Goal: Use online tool/utility: Use online tool/utility

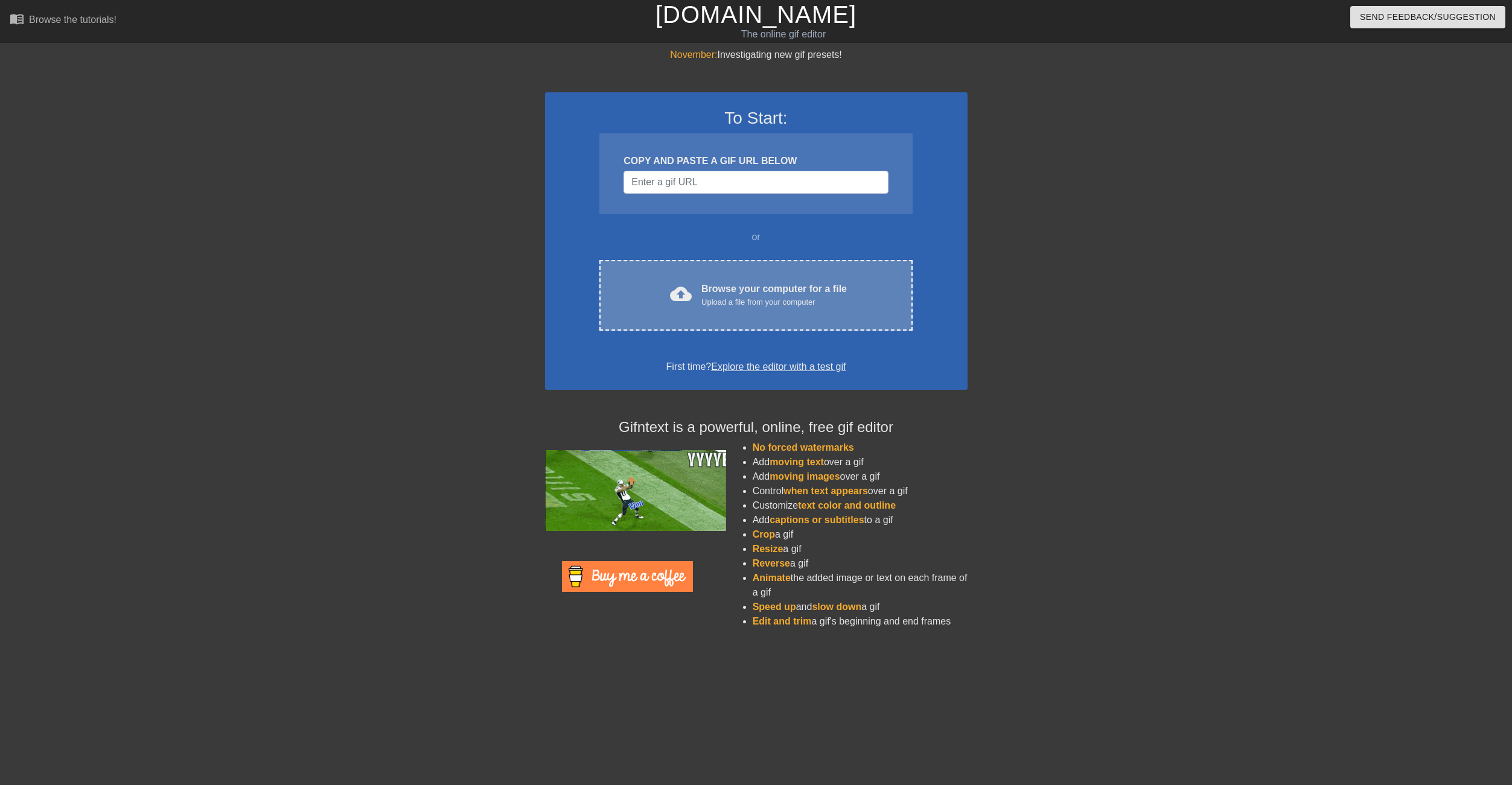
click at [714, 290] on div "Browse your computer for a file Upload a file from your computer" at bounding box center [774, 295] width 145 height 27
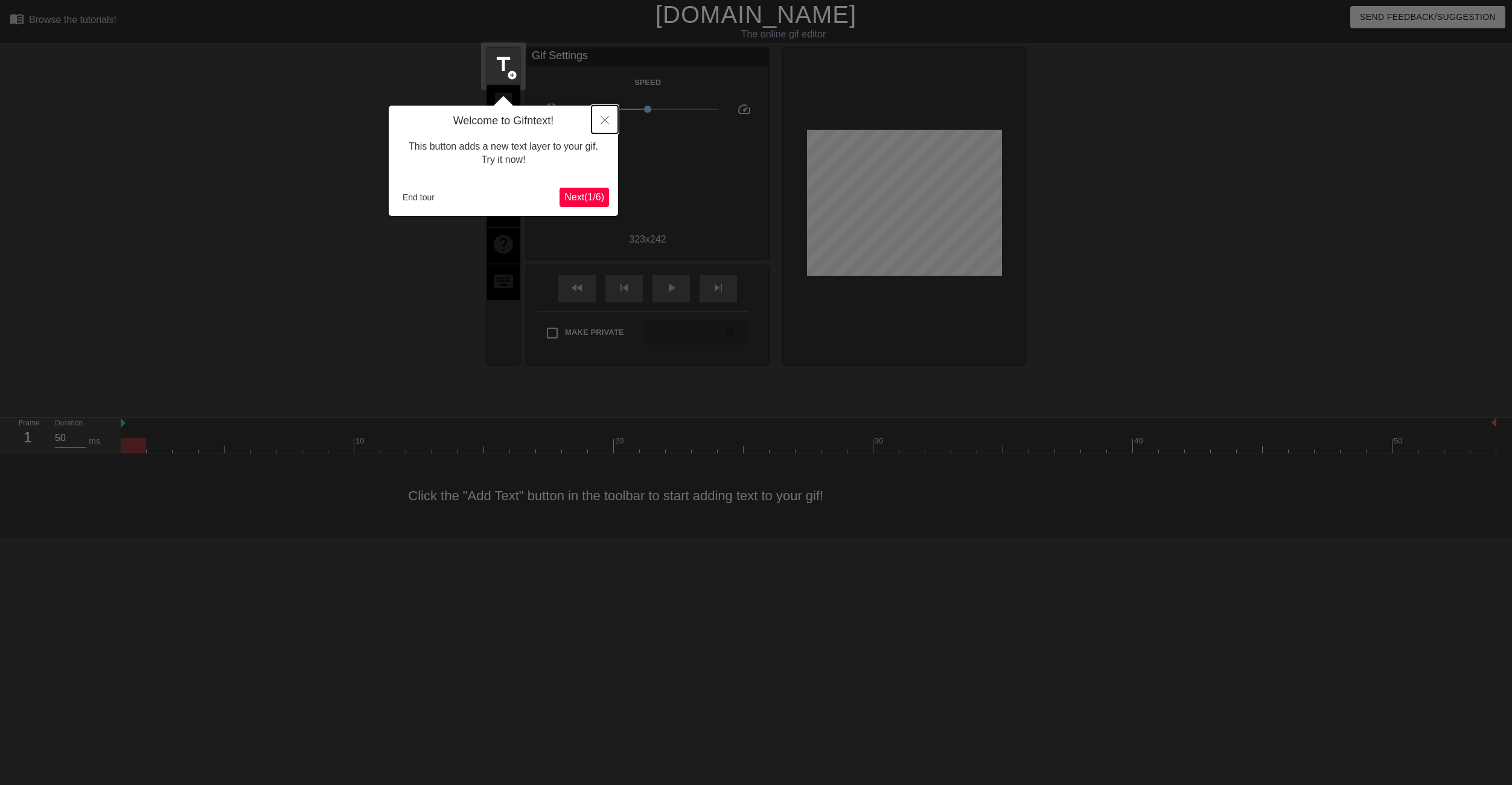
click at [599, 118] on button "Close" at bounding box center [604, 119] width 27 height 28
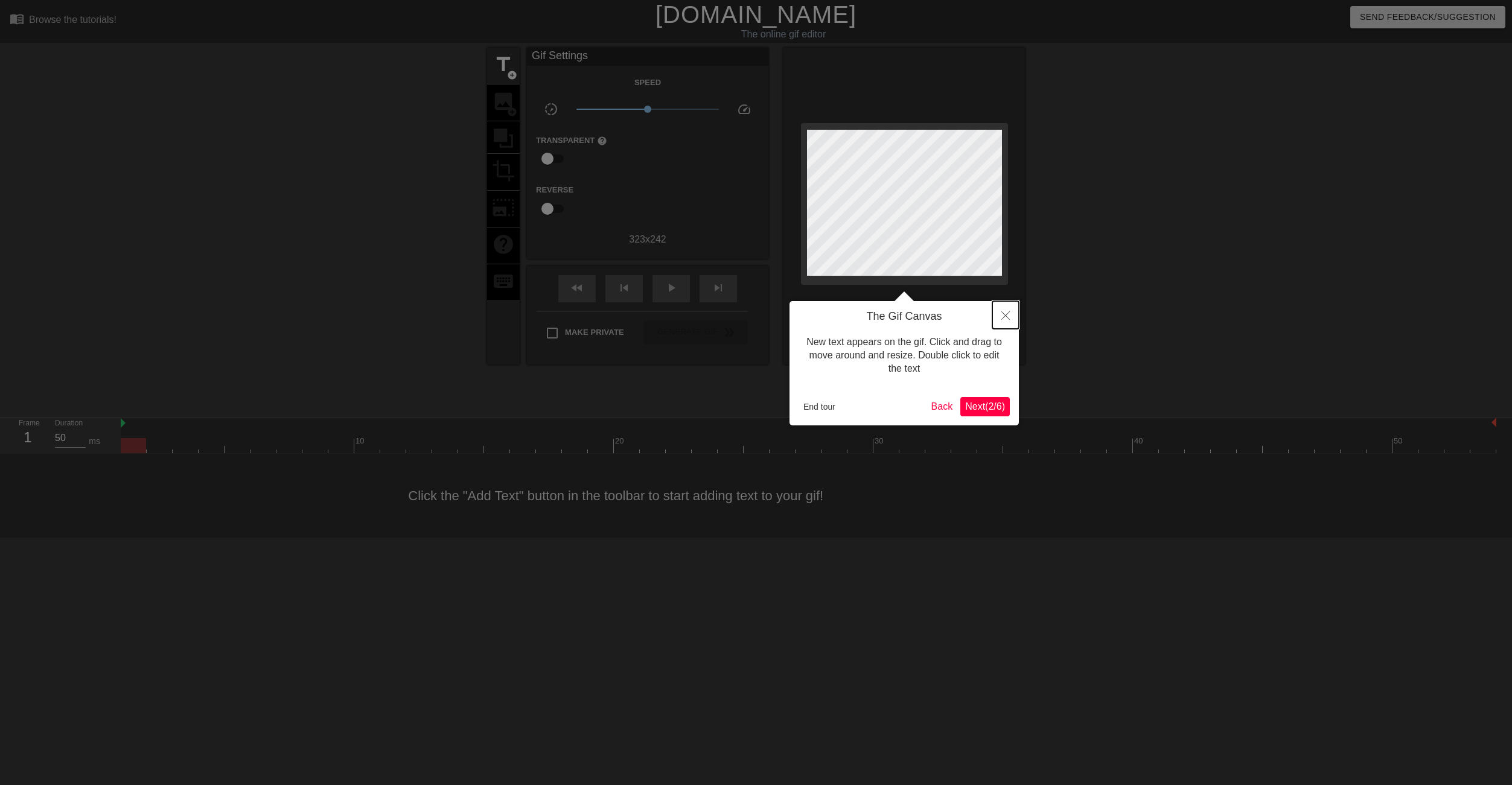
click at [1009, 315] on button "Close" at bounding box center [1005, 315] width 27 height 28
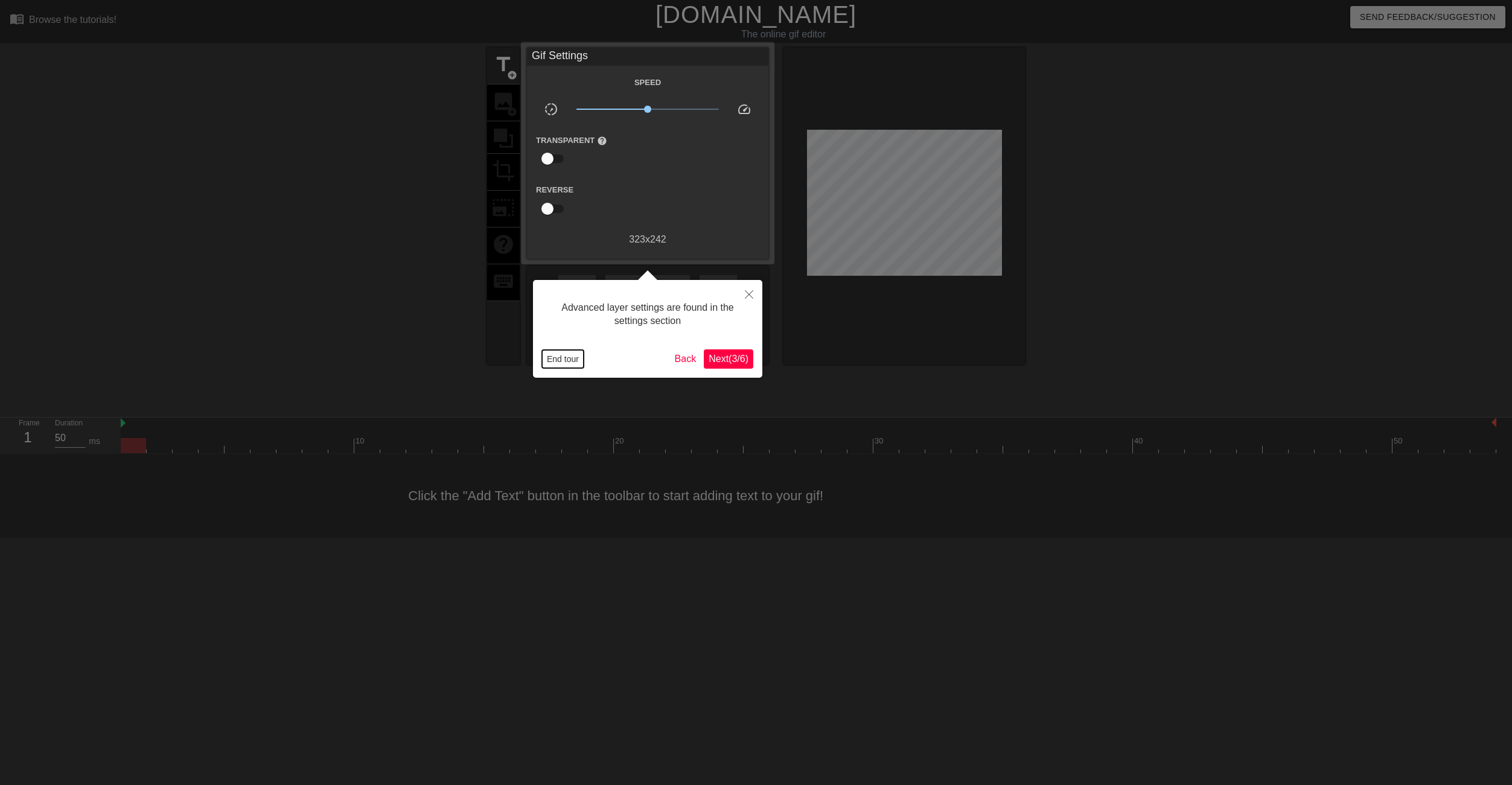
click at [564, 361] on button "End tour" at bounding box center [562, 359] width 41 height 18
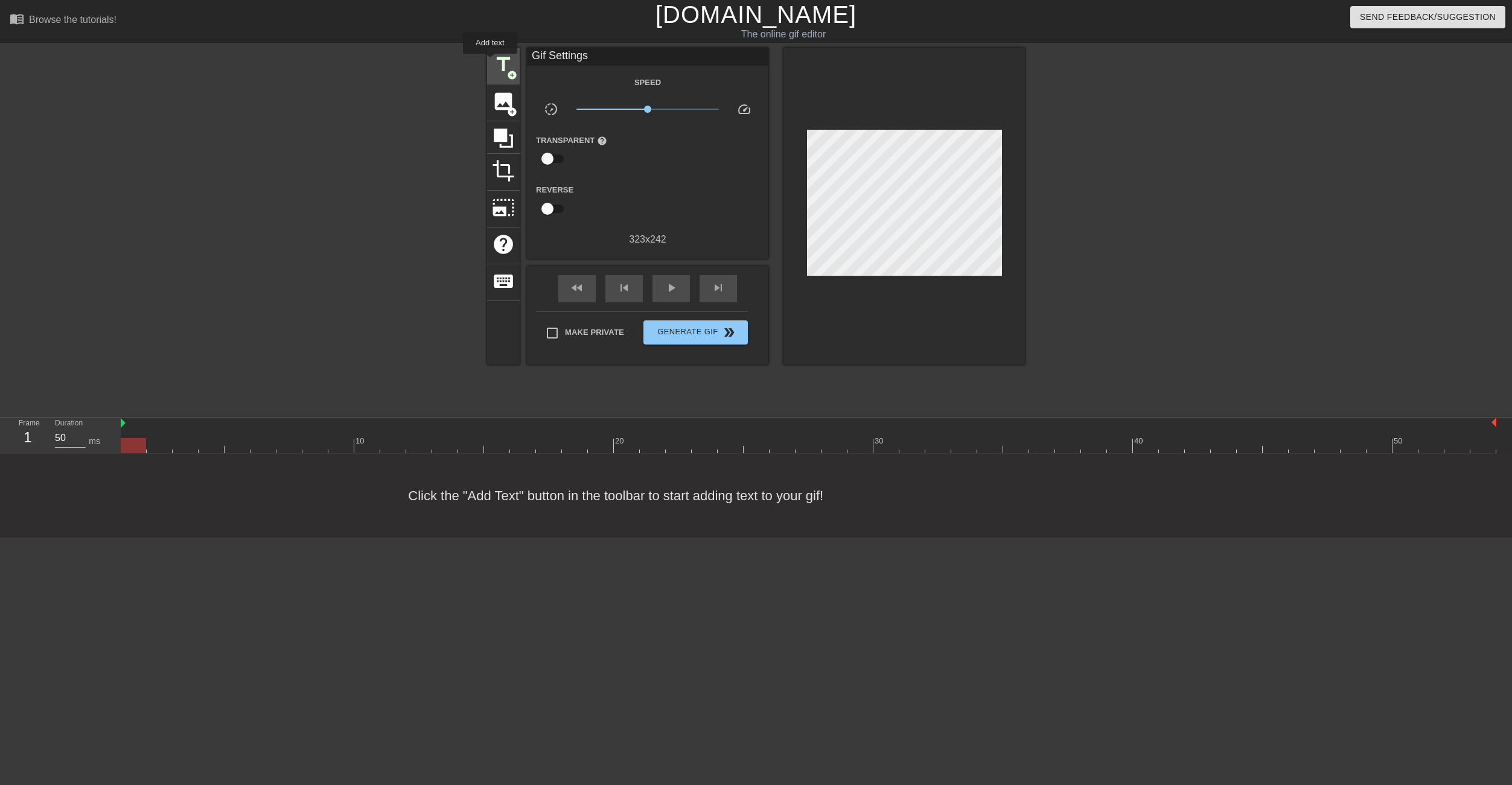
click at [490, 62] on div "title add_circle" at bounding box center [503, 66] width 33 height 37
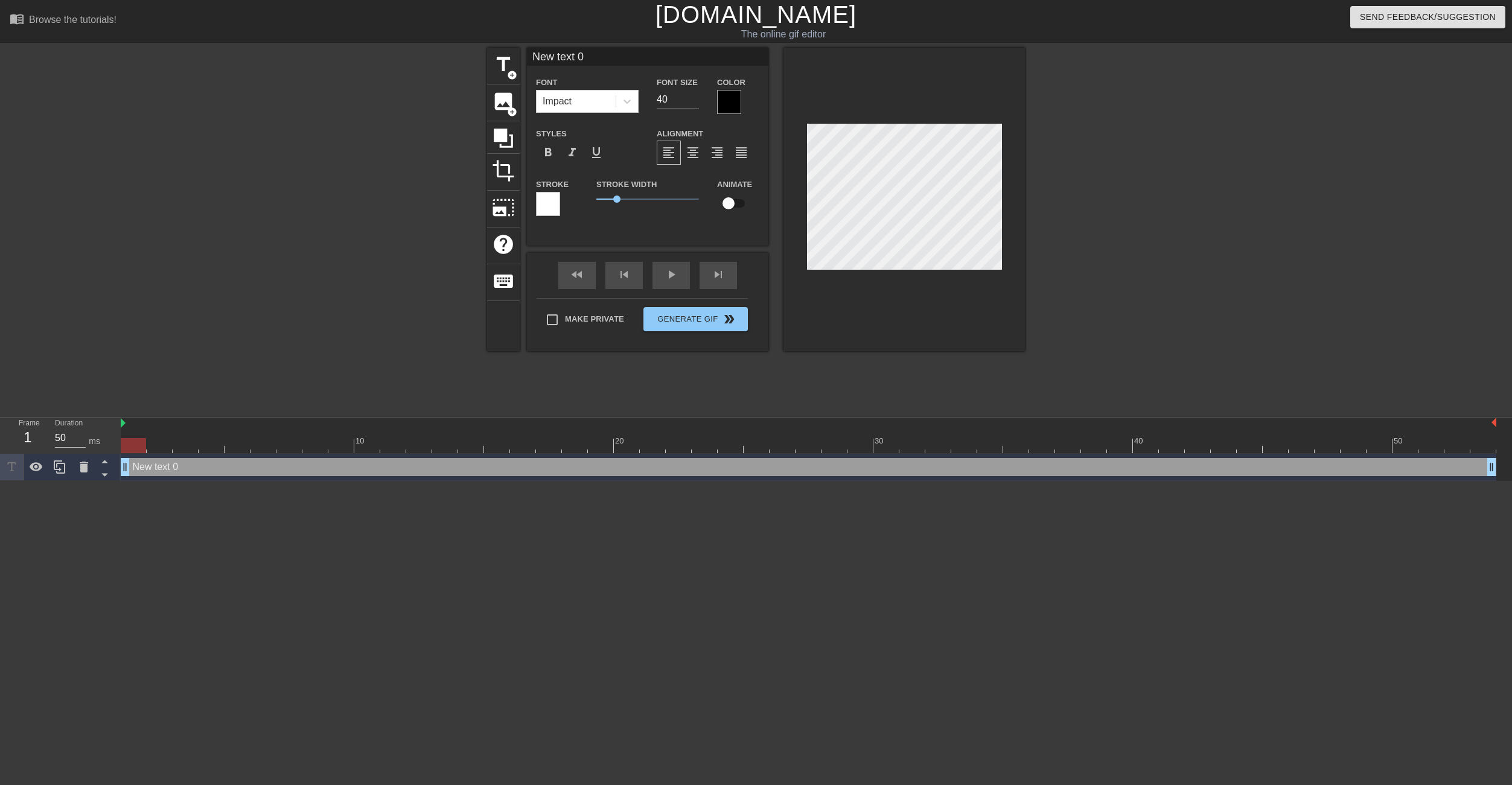
scroll to position [2, 2]
type input "4"
type textarea "4"
type input "40"
type textarea "40"
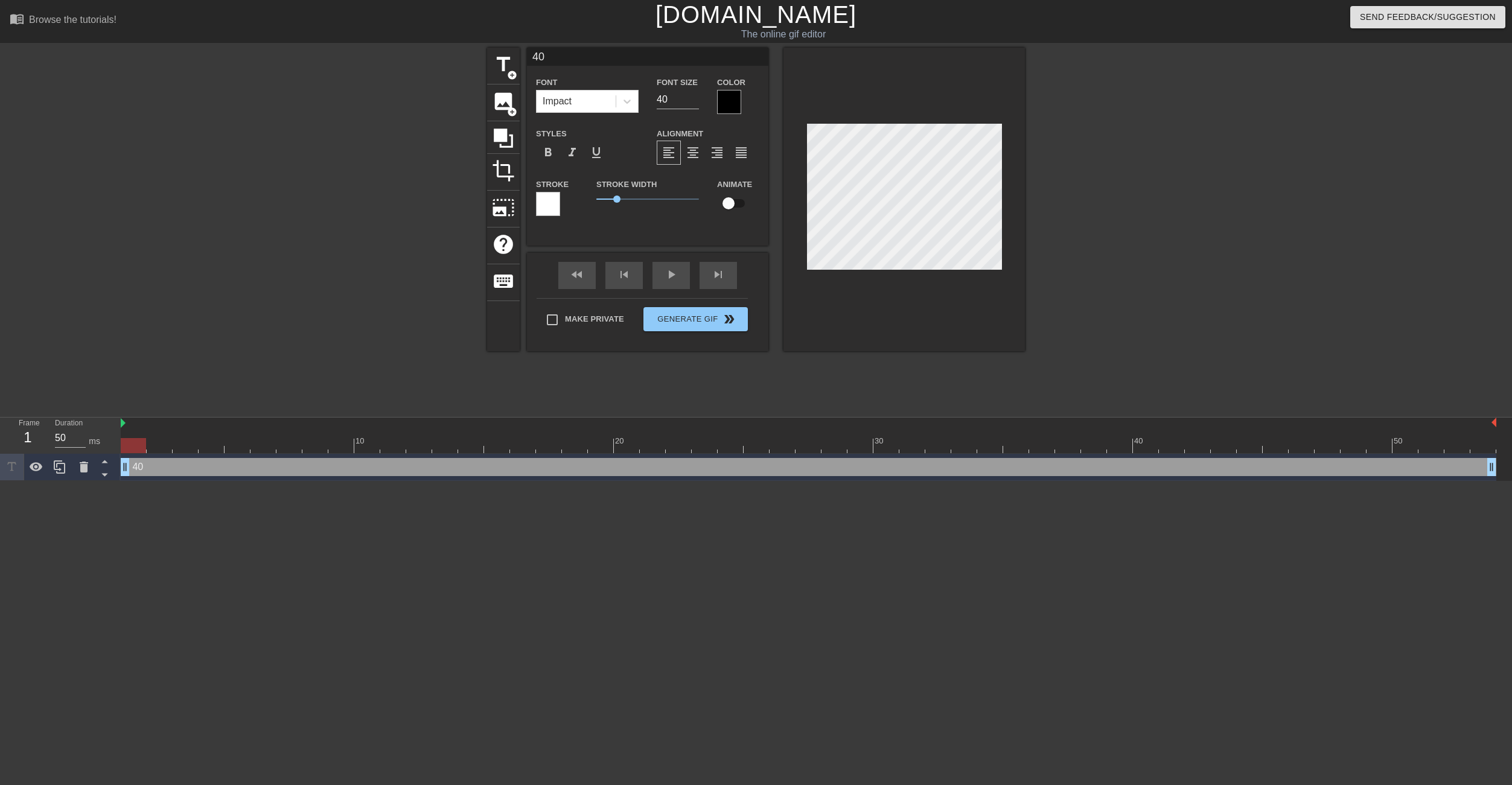
type input "40"
type textarea "40"
type input "40 H"
type textarea "40 H"
type input "40 Ho"
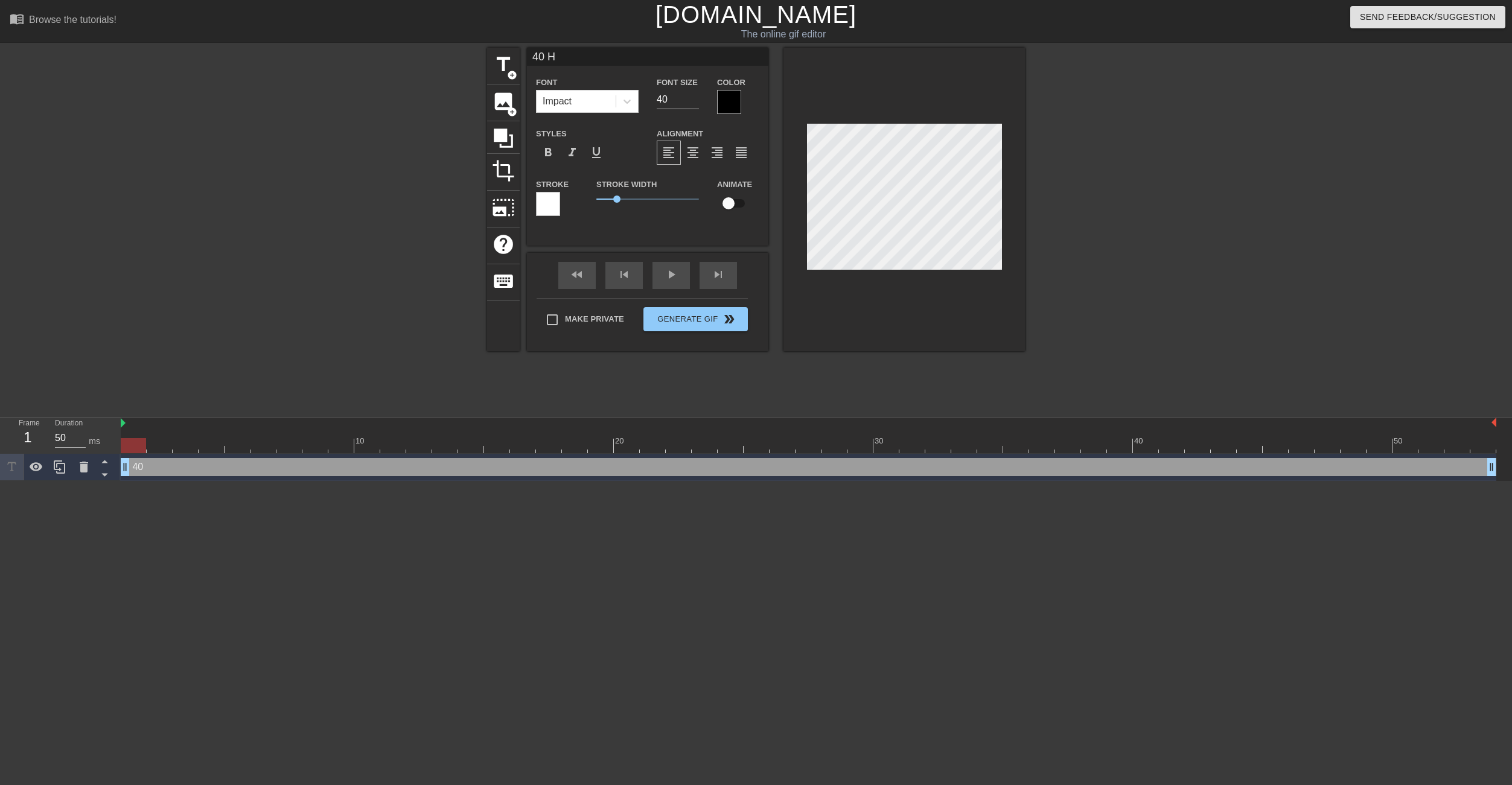
type textarea "40 Ho"
type input "40 Hou"
type textarea "40 Hou"
type input "40 Hour"
type textarea "40 Hour"
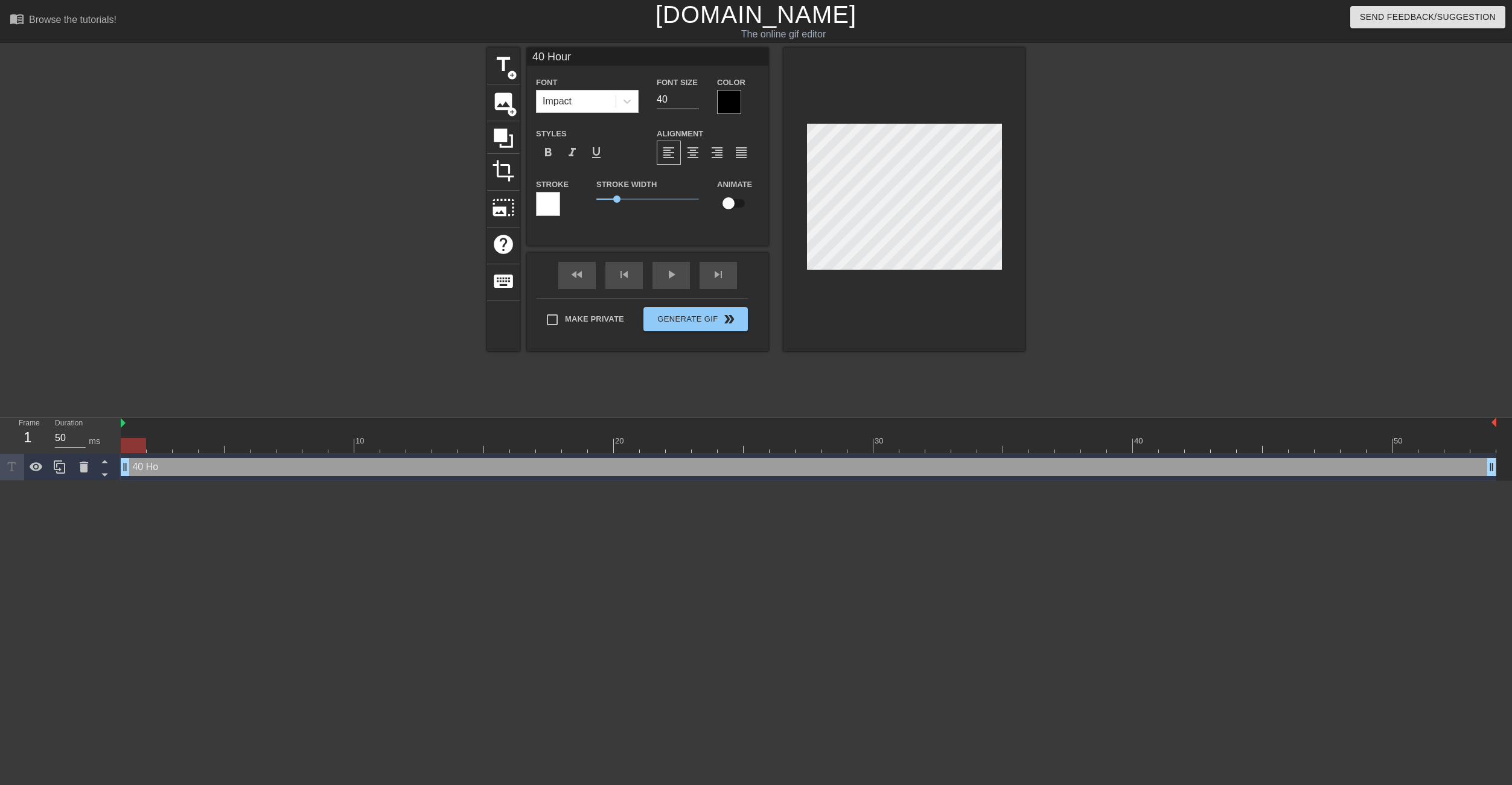
type input "40 Hours"
type textarea "40 Hours"
type input "40 Hours"
type textarea "40 Hours"
type input "40 Hours"
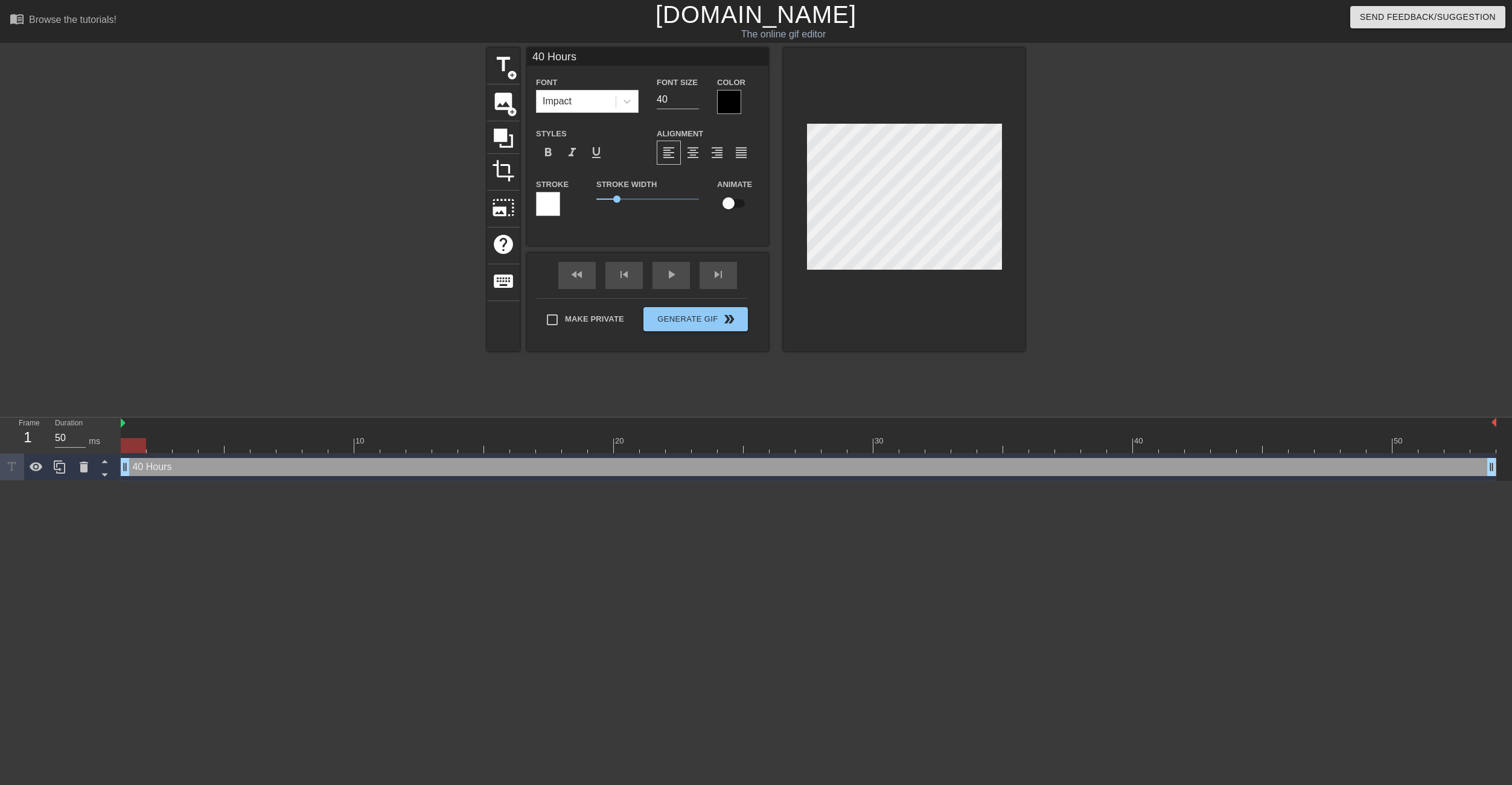
type textarea "40 Hours"
type input "40 Hour"
type textarea "40 Hour"
type input "40 Hou"
type textarea "40 Hou"
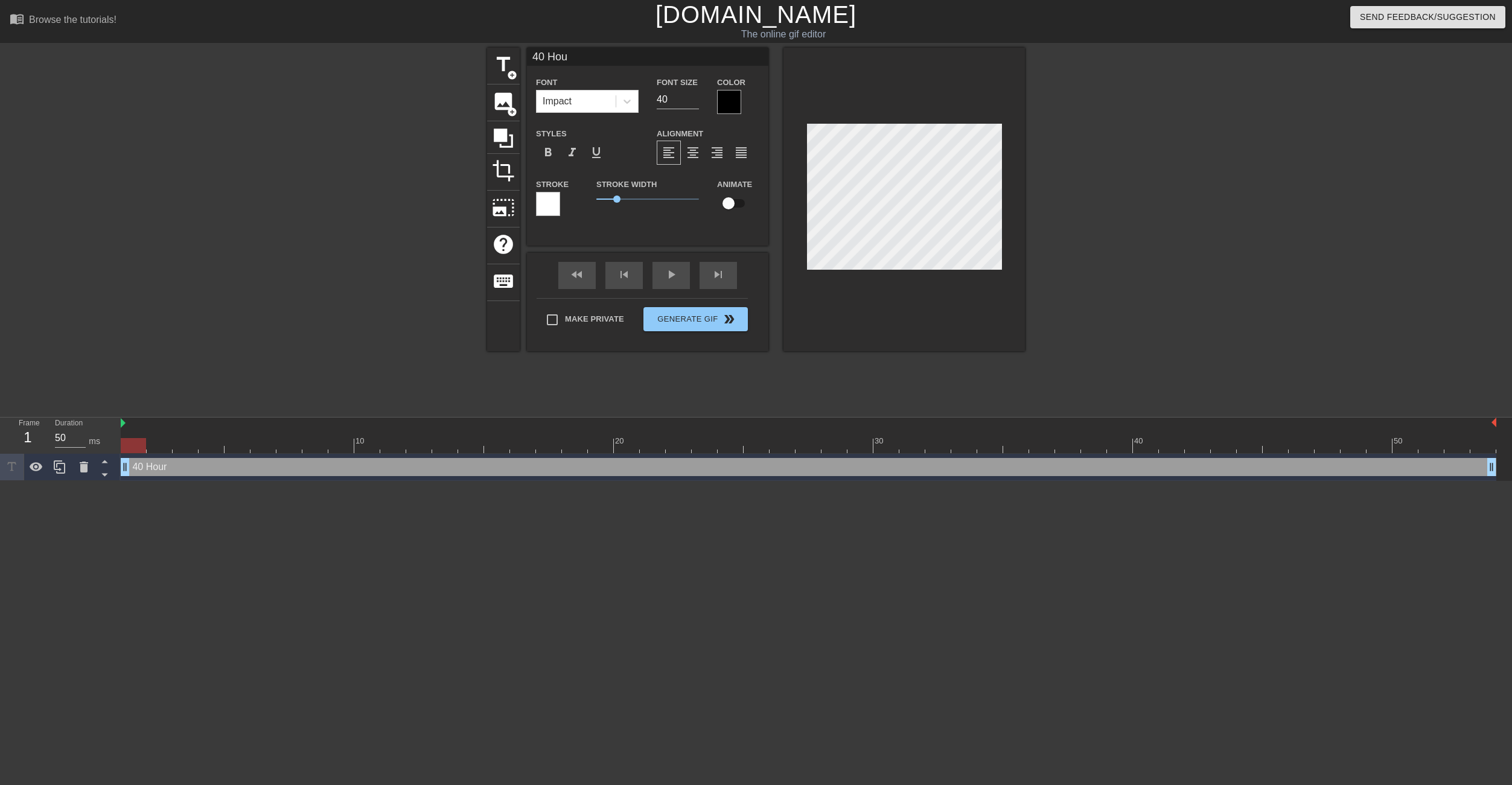
type input "40 Ho"
type textarea "40 Ho"
type input "40 H"
type textarea "40 H"
type input "40 HO"
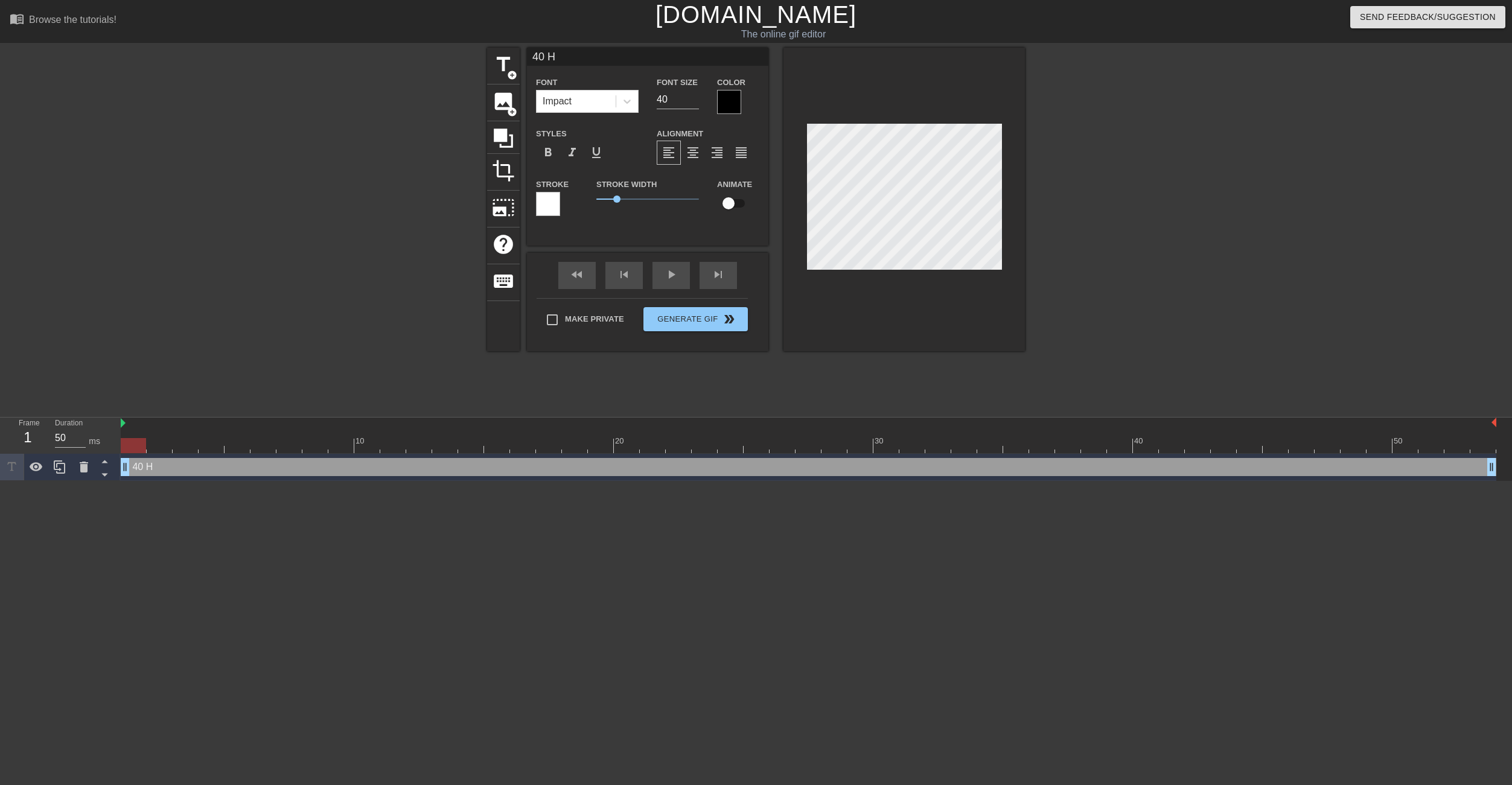
type textarea "40 HO"
type input "40 HOU"
type textarea "40 HOU"
type input "40 HOUR"
type textarea "40 HOUR"
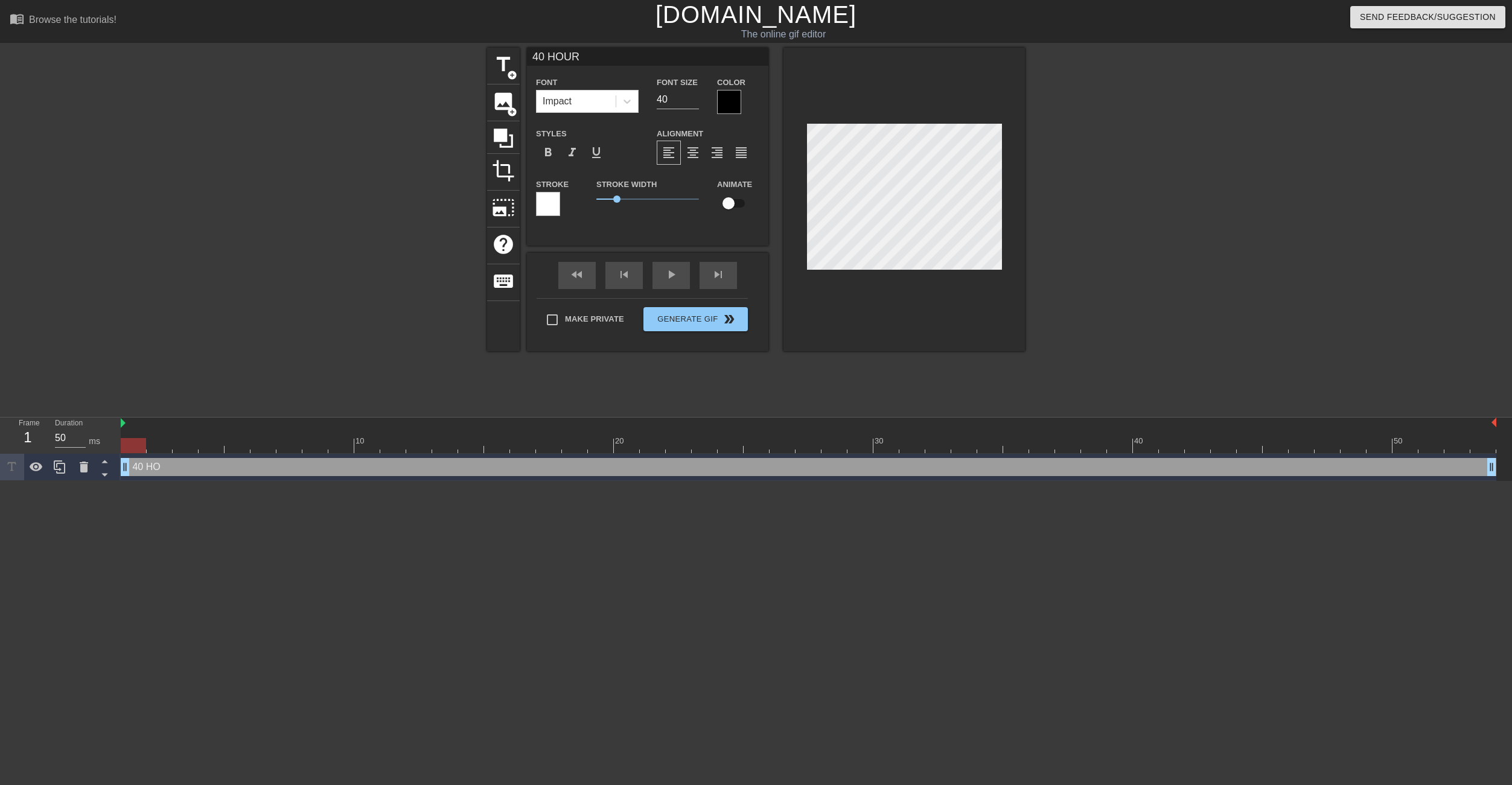
type input "40 HOURS"
type textarea "40 HOURS"
type input "40 HOURS"
type textarea "40 HOURS"
type input "40 HOURS P"
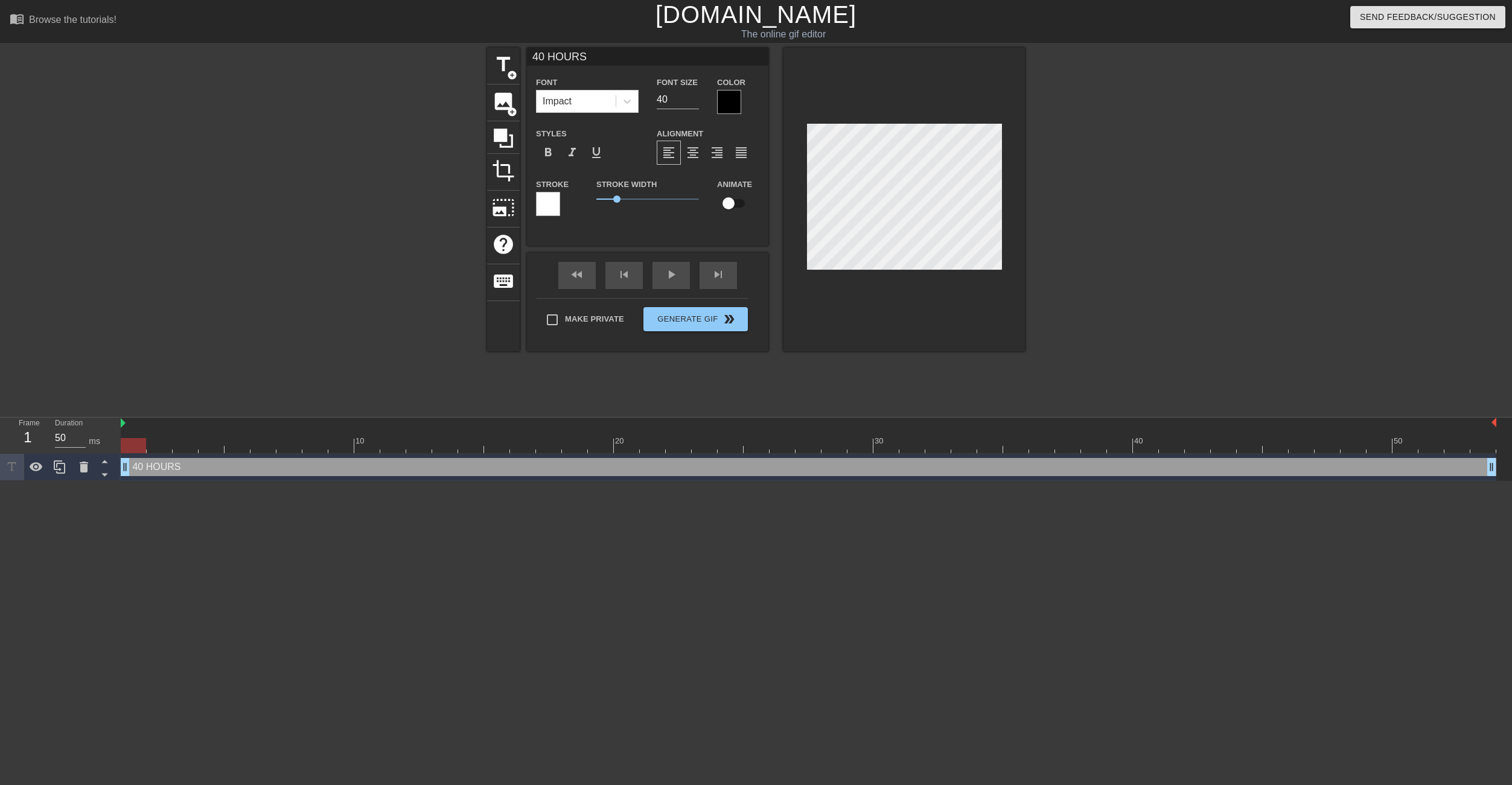
type textarea "40 HOURS P"
type input "40 HOURS PT"
type textarea "40 HOURS PT"
type input "40 HOURS PTO"
type textarea "40 HOURS PTO"
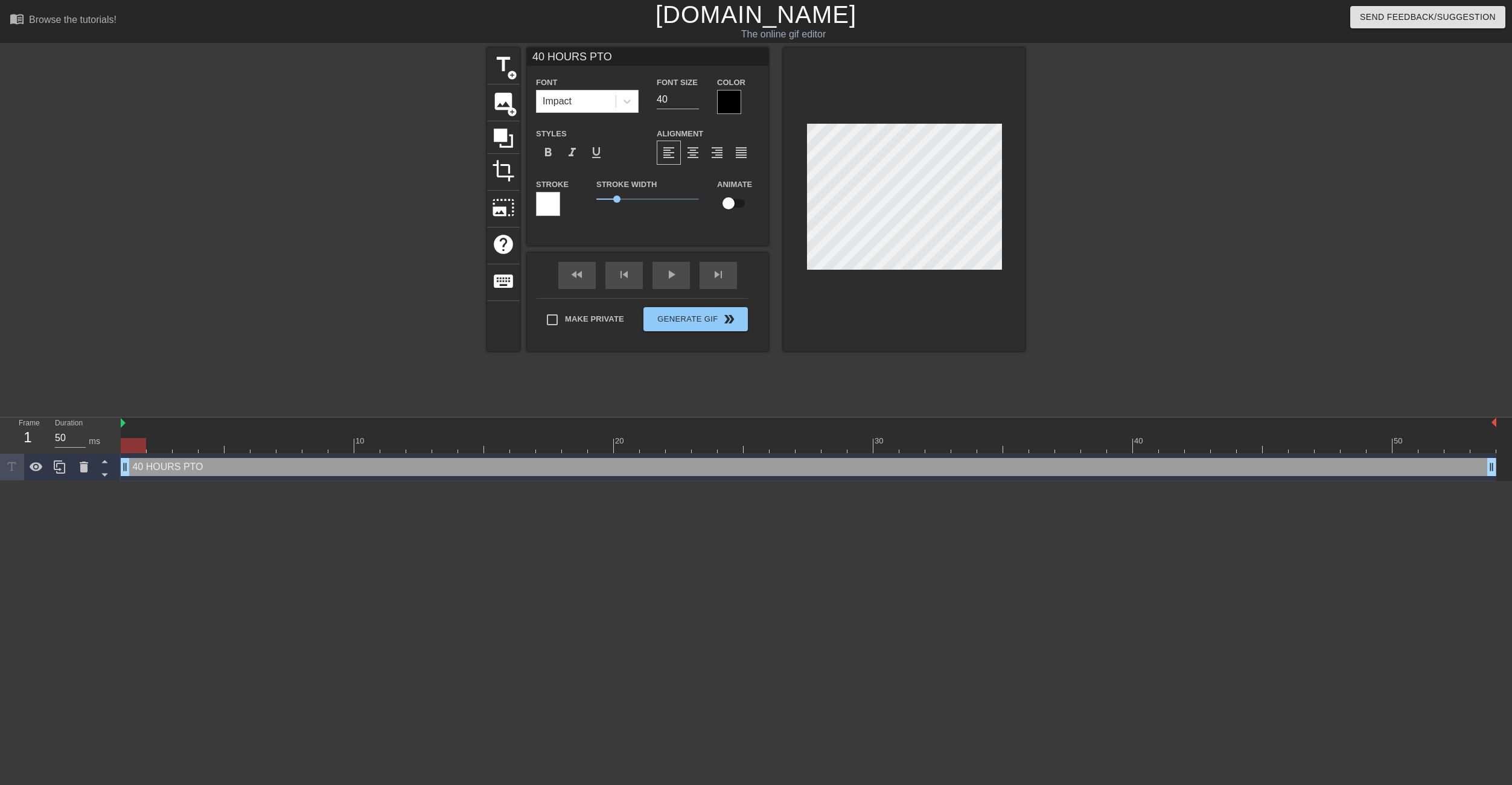
scroll to position [2, 4]
type input "40 HOURS PTO"
type textarea "40 HOURS PTO"
type input "40 HOURS PTO"
type textarea "40 HOURS PTO"
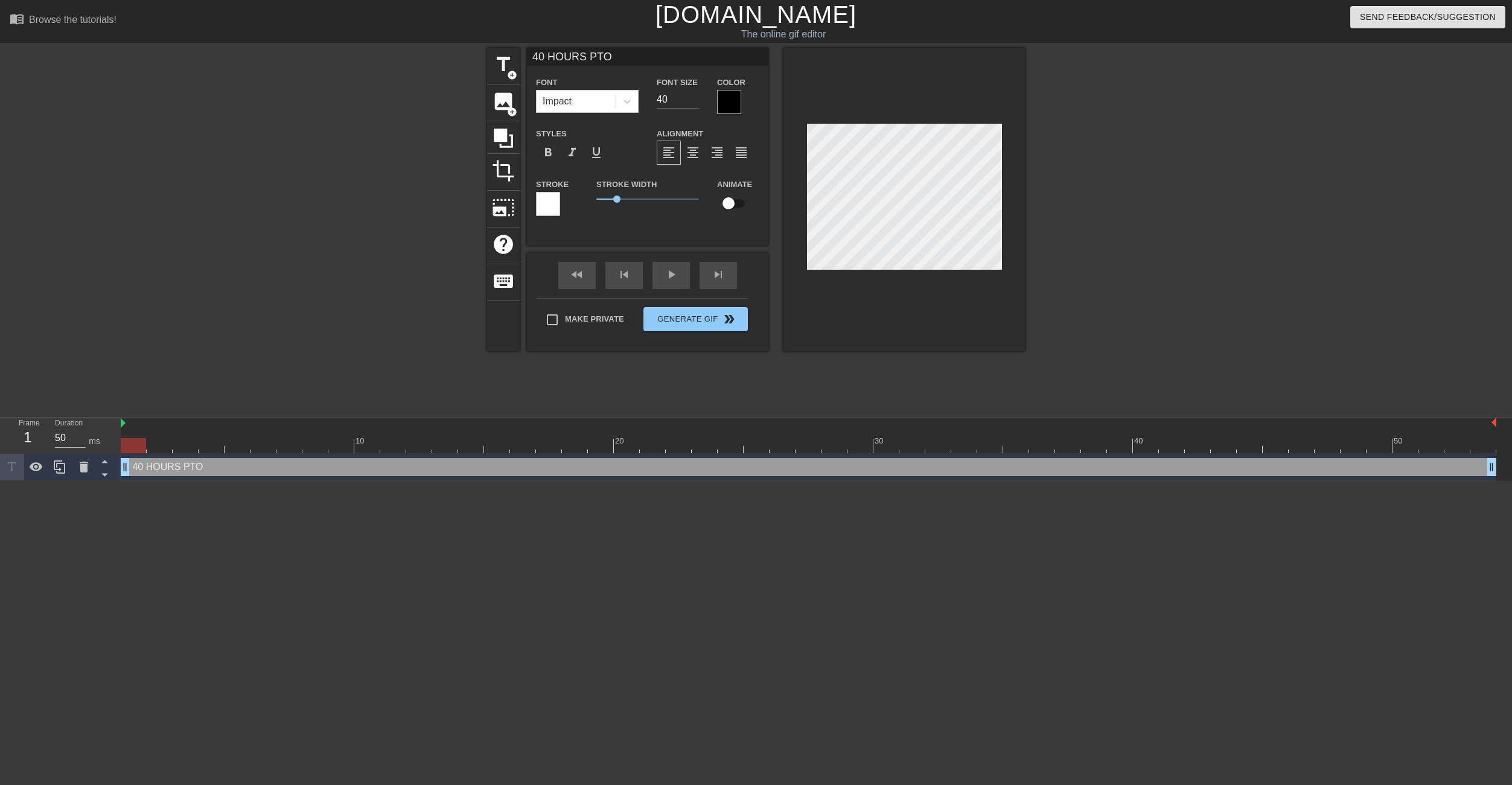
scroll to position [2, 5]
type input "40 HOURS PTO"
type textarea "40 HOURS PTO"
type input "40 HOURS PTO"
type textarea "40 HOURS PTO"
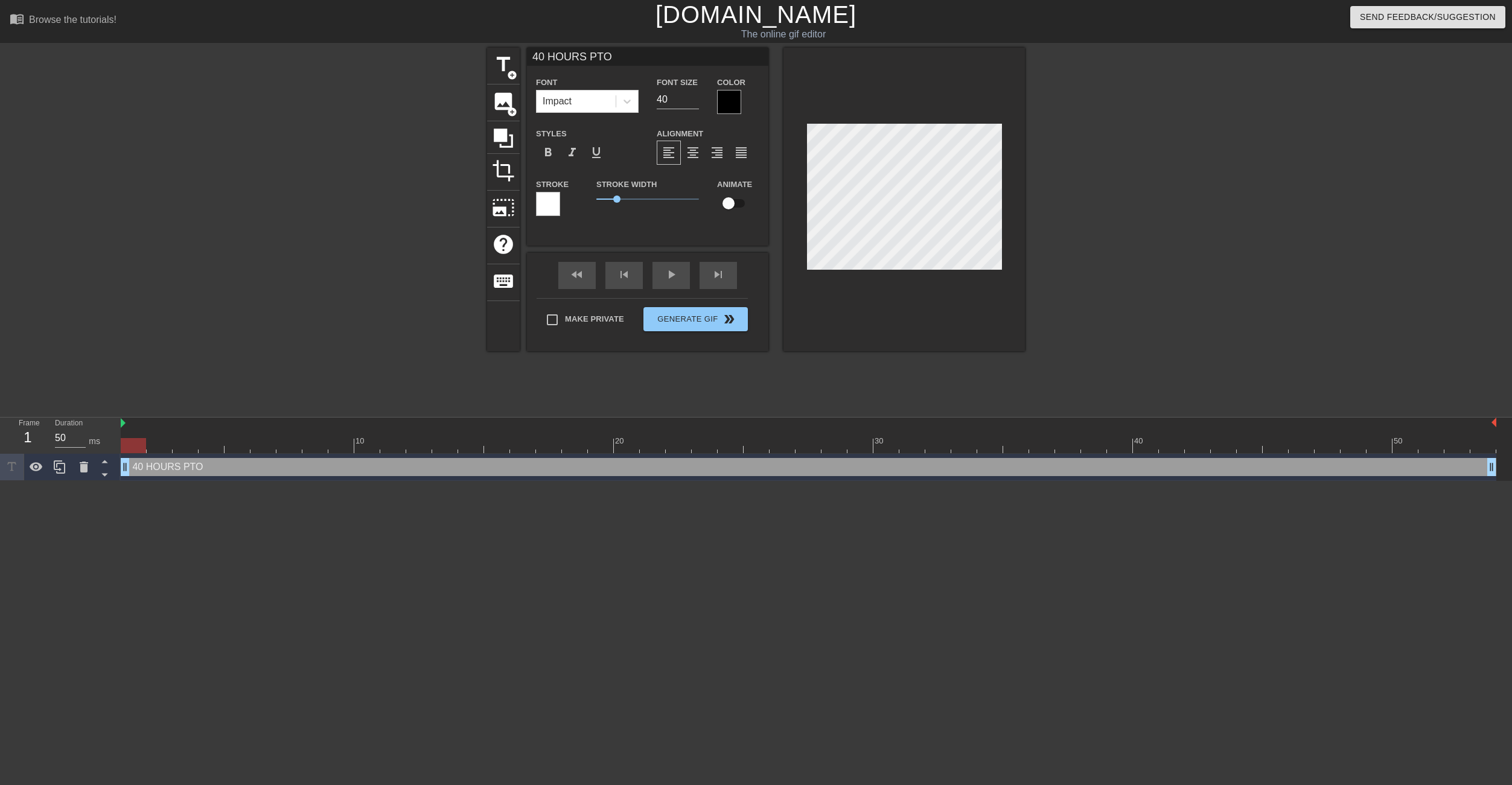
scroll to position [2, 3]
click at [734, 99] on div at bounding box center [729, 102] width 24 height 24
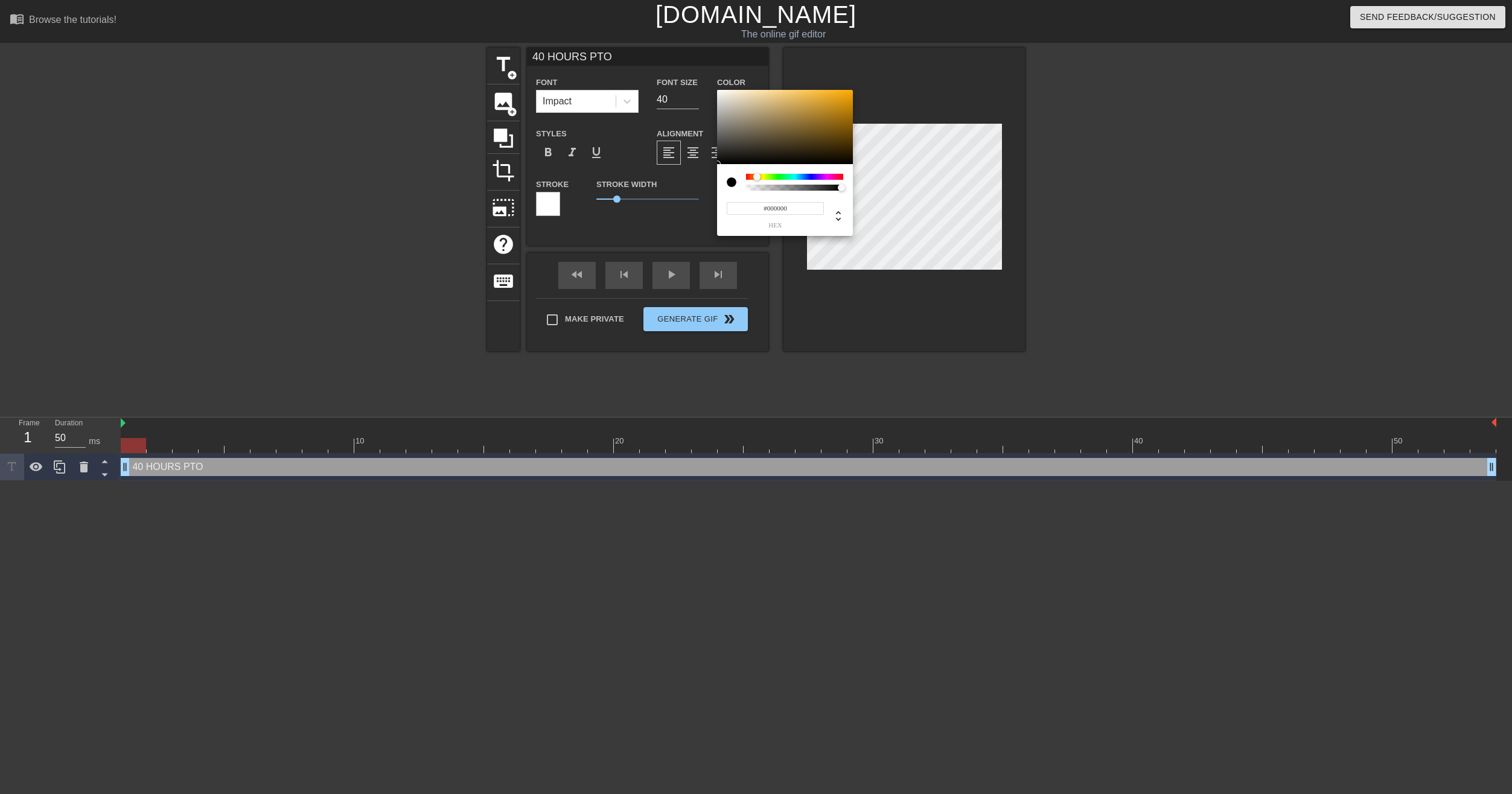
drag, startPoint x: 746, startPoint y: 174, endPoint x: 757, endPoint y: 175, distance: 11.0
click at [757, 175] on div at bounding box center [757, 177] width 7 height 7
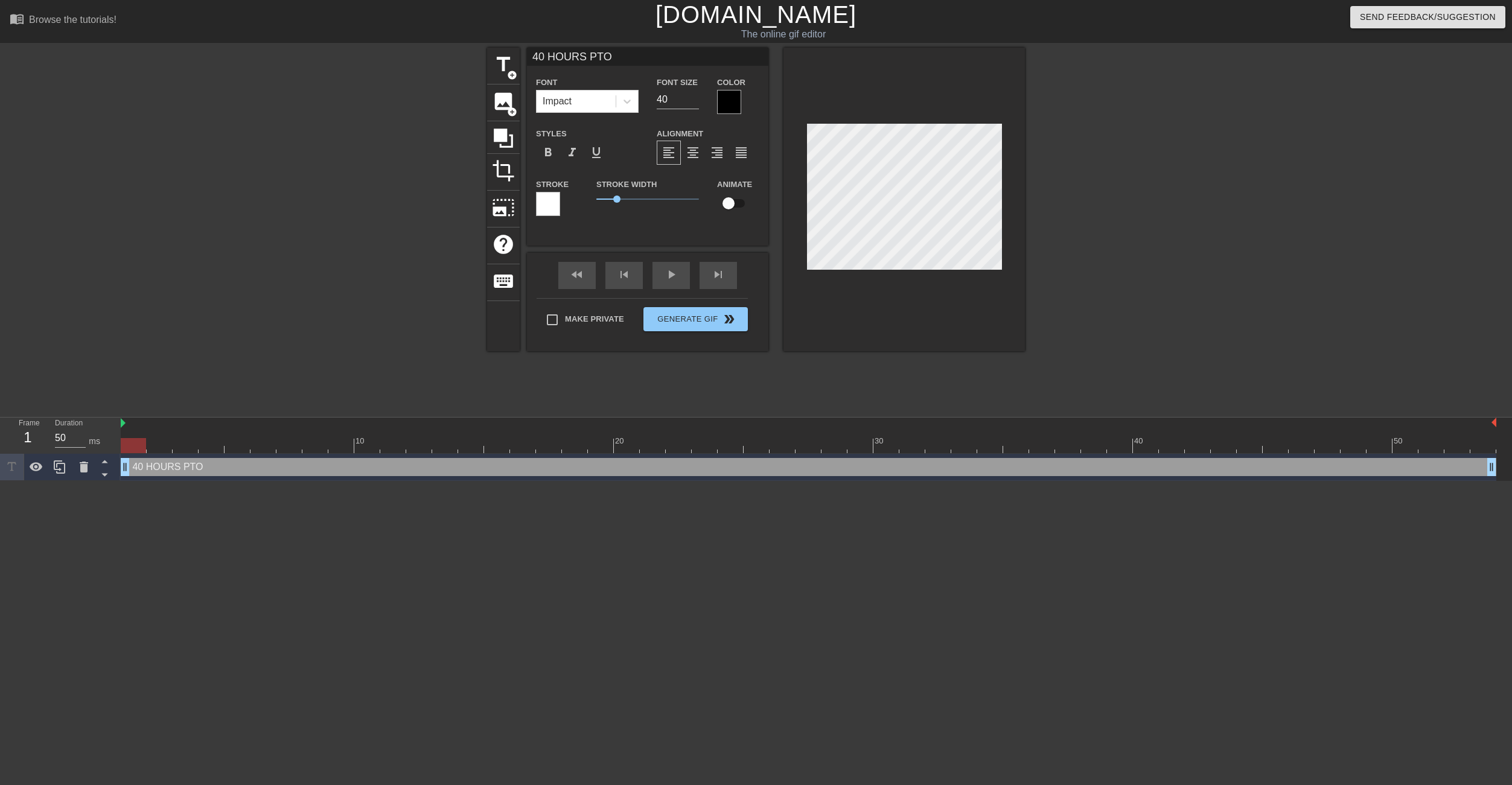
click at [731, 104] on div at bounding box center [729, 102] width 24 height 24
click at [730, 95] on div at bounding box center [729, 102] width 24 height 24
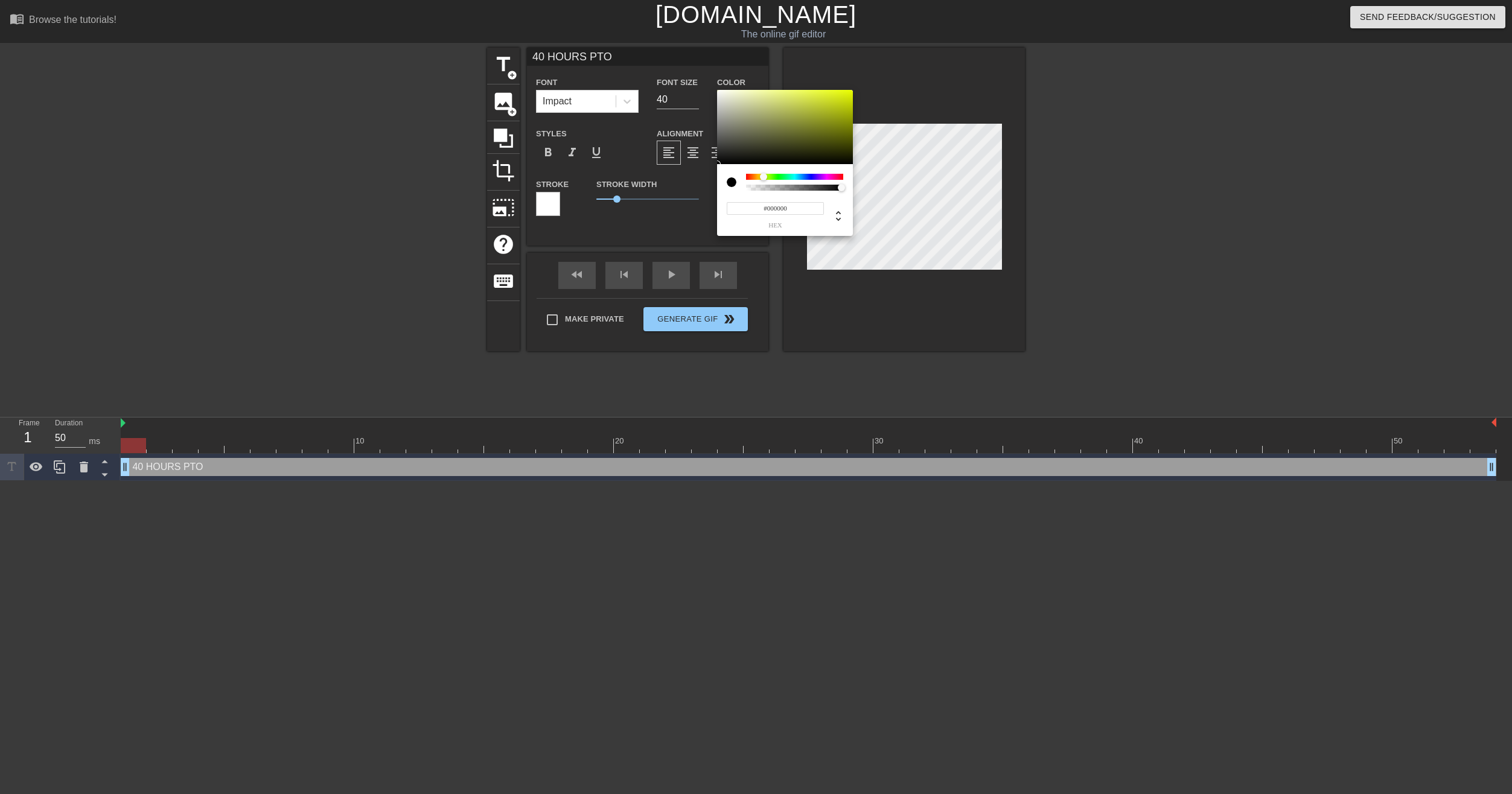
click at [763, 175] on div at bounding box center [794, 177] width 97 height 6
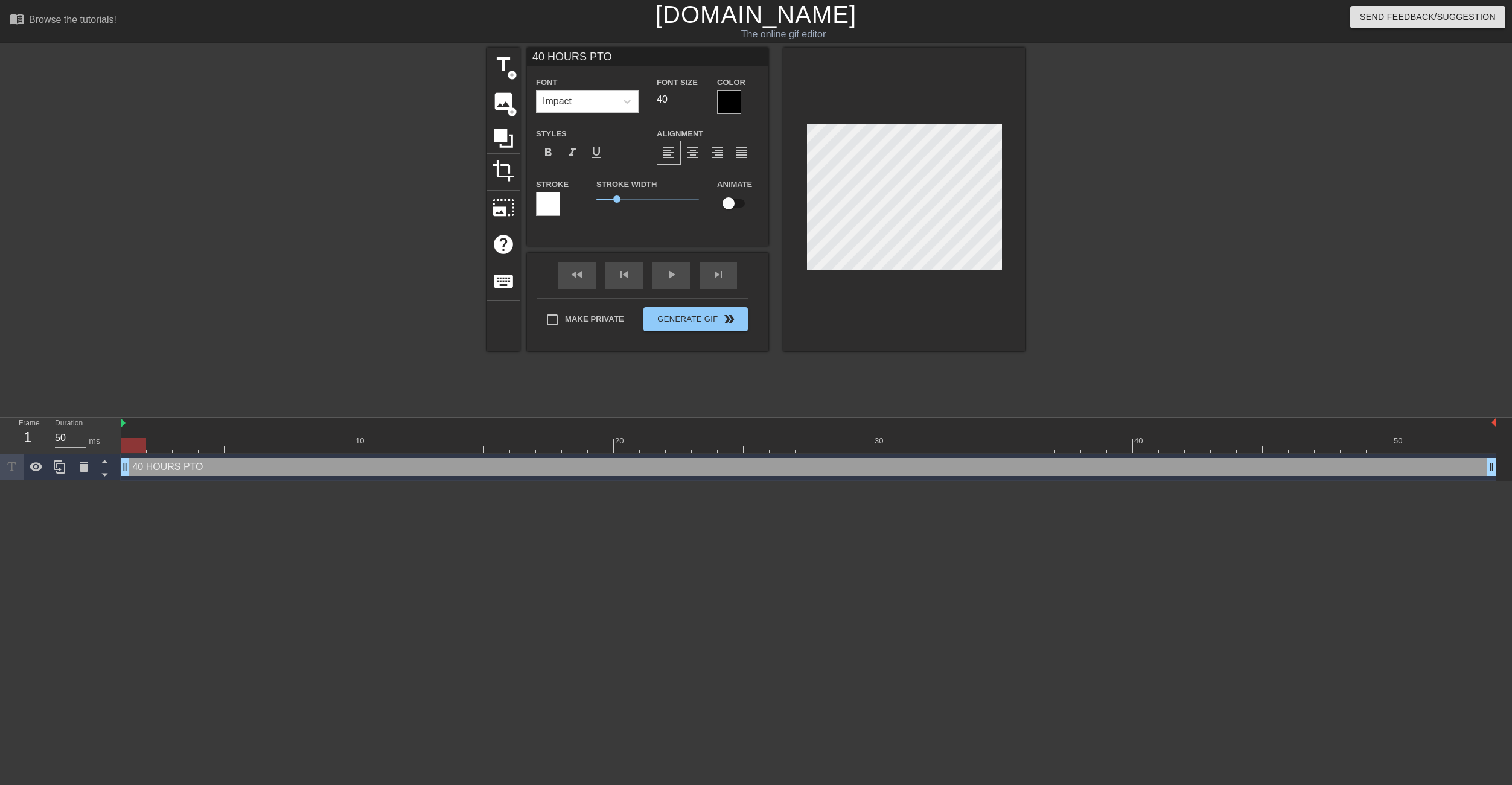
click at [551, 206] on div at bounding box center [548, 204] width 24 height 24
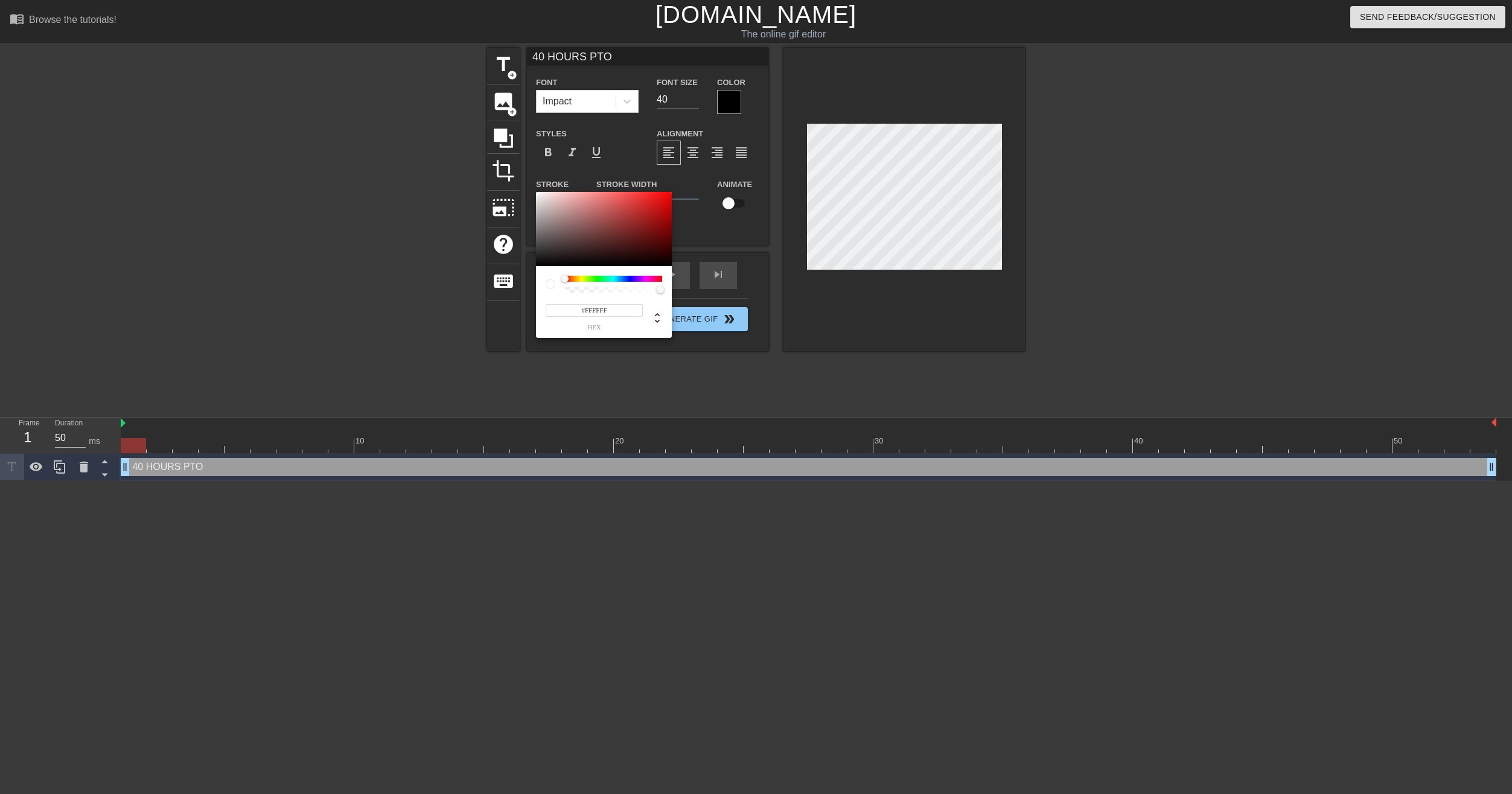
click at [597, 277] on div at bounding box center [613, 279] width 97 height 6
click at [597, 280] on div at bounding box center [613, 279] width 97 height 6
click at [604, 280] on div at bounding box center [613, 279] width 97 height 6
drag, startPoint x: 589, startPoint y: 280, endPoint x: 582, endPoint y: 279, distance: 7.1
click at [582, 279] on div at bounding box center [613, 279] width 97 height 6
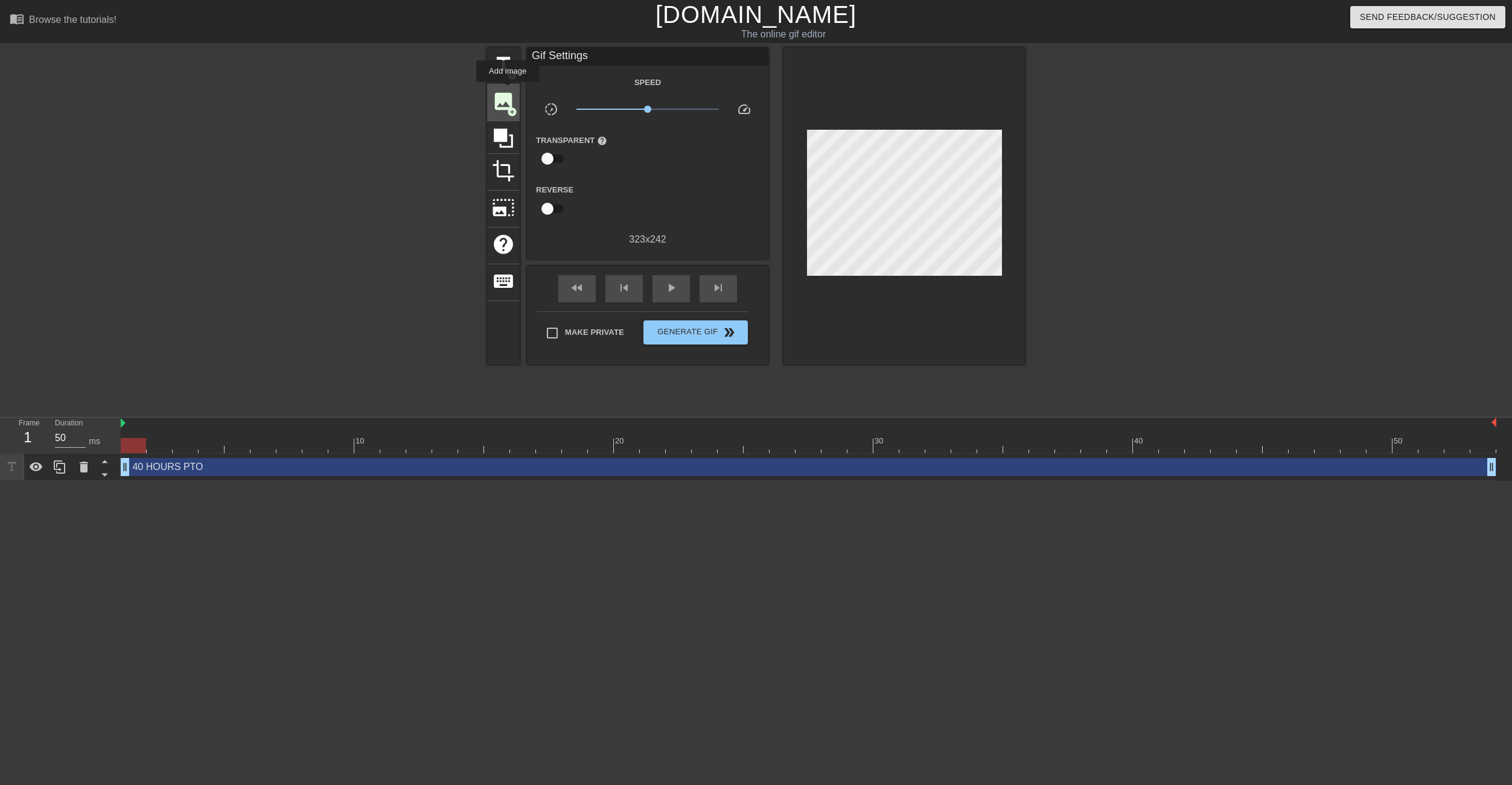
click at [507, 107] on span "add_circle" at bounding box center [512, 111] width 10 height 10
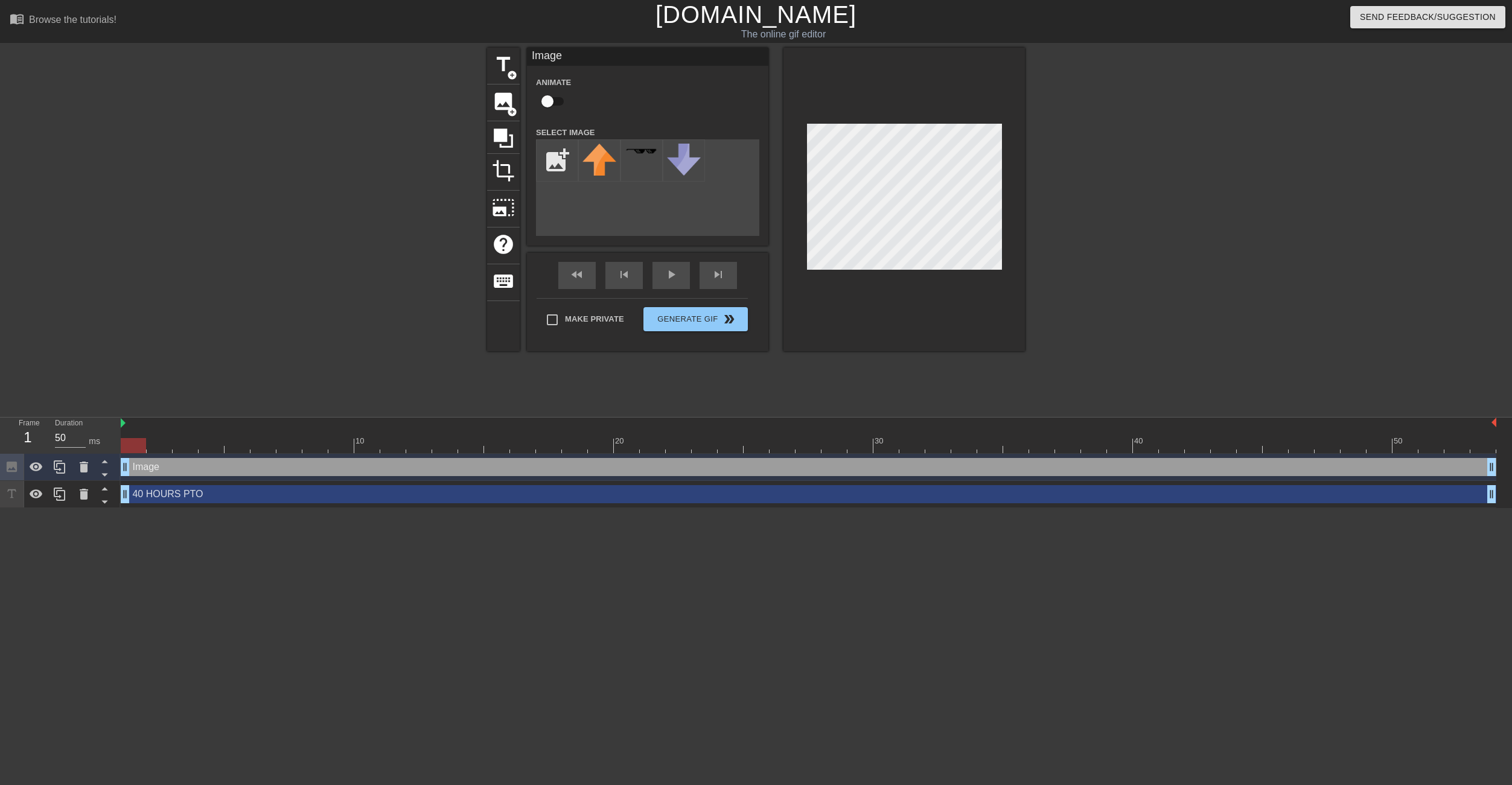
click at [976, 52] on div at bounding box center [904, 199] width 241 height 303
click at [504, 164] on span "crop" at bounding box center [503, 171] width 23 height 23
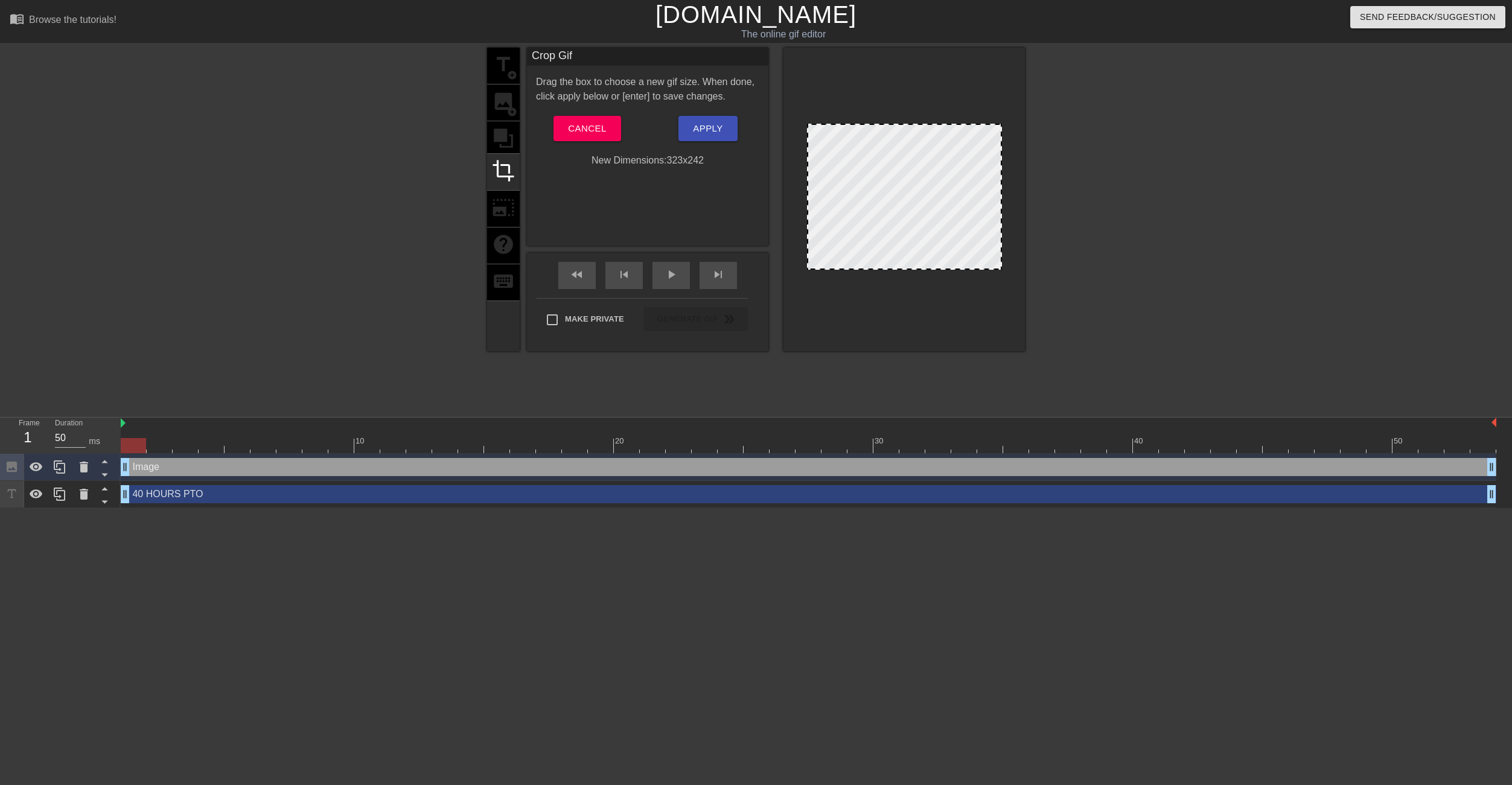
click at [503, 132] on div "title add_circle image add_circle crop photo_size_select_large help keyboard" at bounding box center [503, 199] width 33 height 303
click at [502, 105] on div "title add_circle image add_circle crop photo_size_select_large help keyboard" at bounding box center [503, 199] width 33 height 303
click at [590, 124] on span "Cancel" at bounding box center [587, 128] width 38 height 16
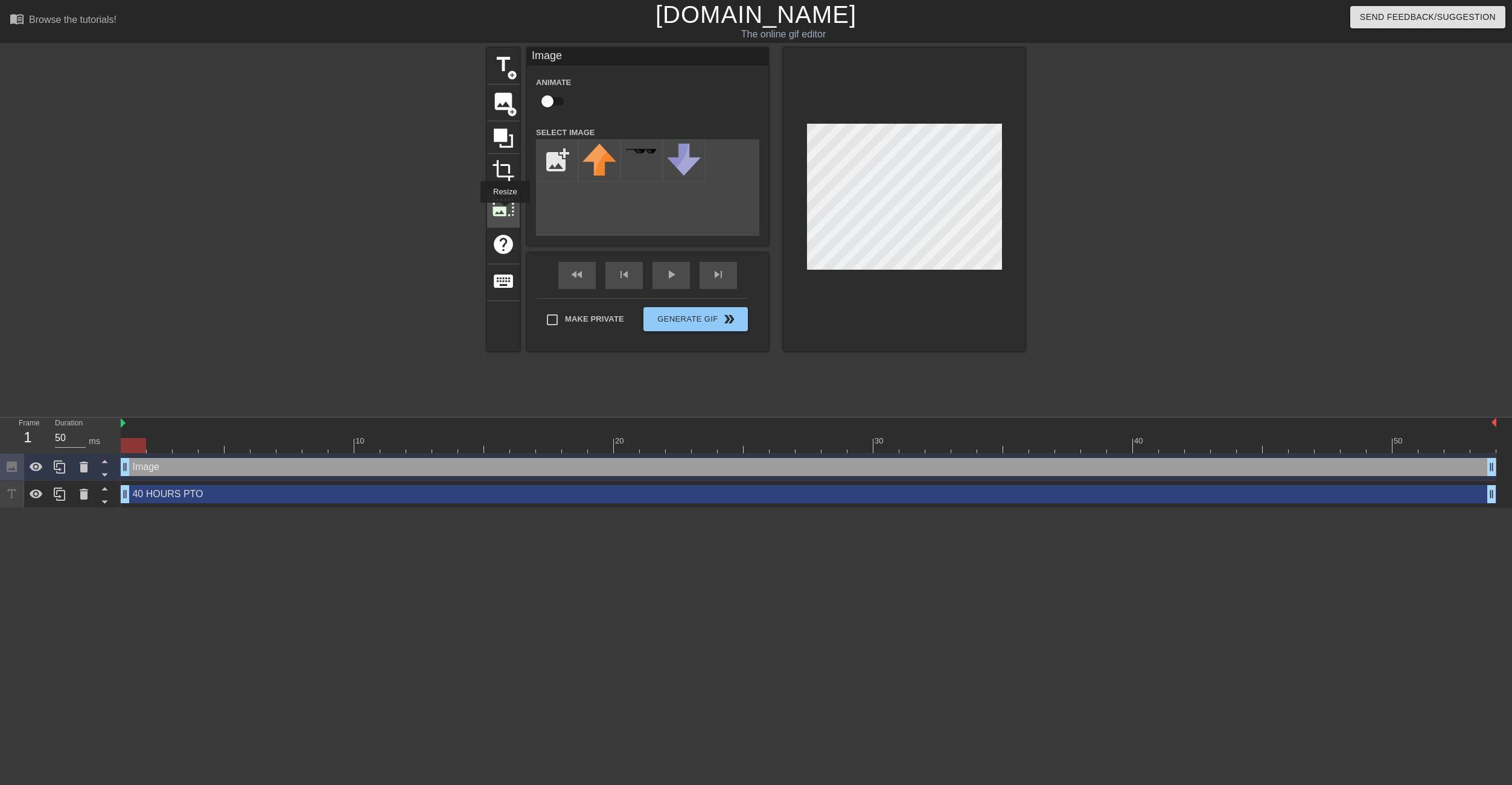
click at [504, 211] on span "photo_size_select_large" at bounding box center [503, 207] width 23 height 23
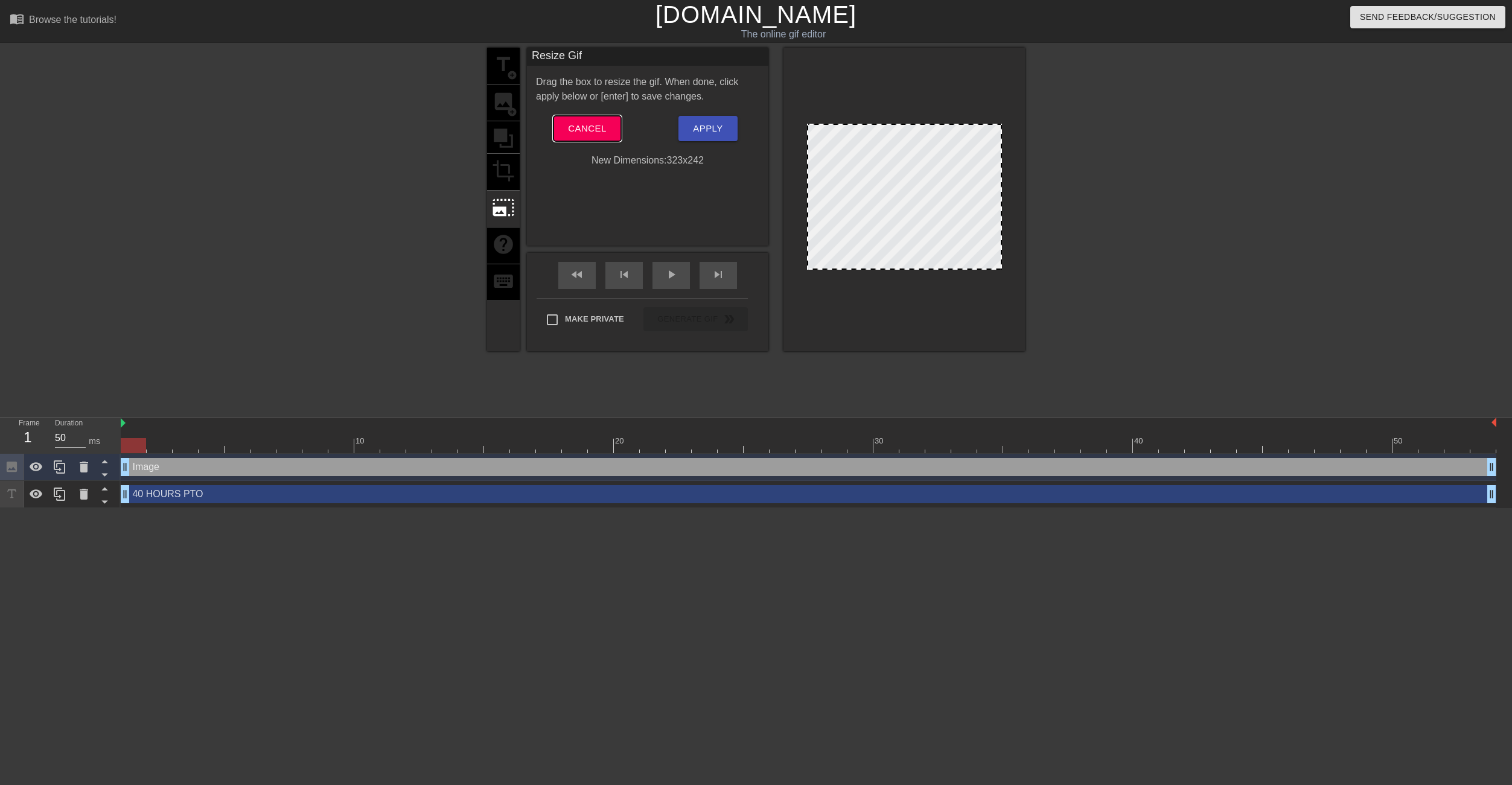
click at [577, 130] on span "Cancel" at bounding box center [587, 128] width 38 height 16
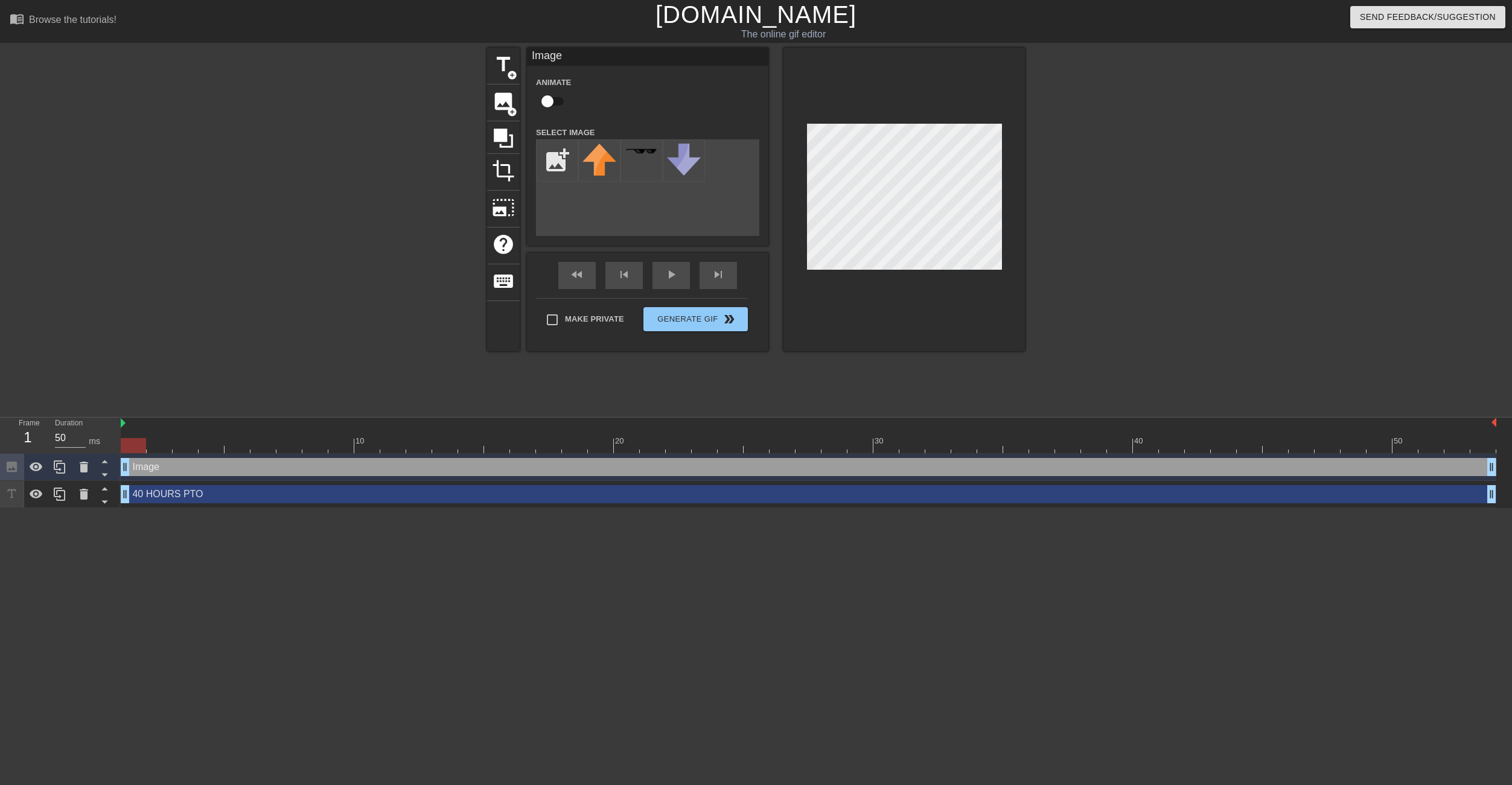
drag, startPoint x: 625, startPoint y: 449, endPoint x: 120, endPoint y: 458, distance: 505.1
click at [120, 458] on div "Frame 1 Duration 50 ms 10 20 30 40 50 Image drag_handle drag_handle 40 HOURS PT…" at bounding box center [756, 462] width 1512 height 90
click at [197, 499] on div "40 HOURS PTO drag_handle drag_handle" at bounding box center [808, 494] width 1375 height 18
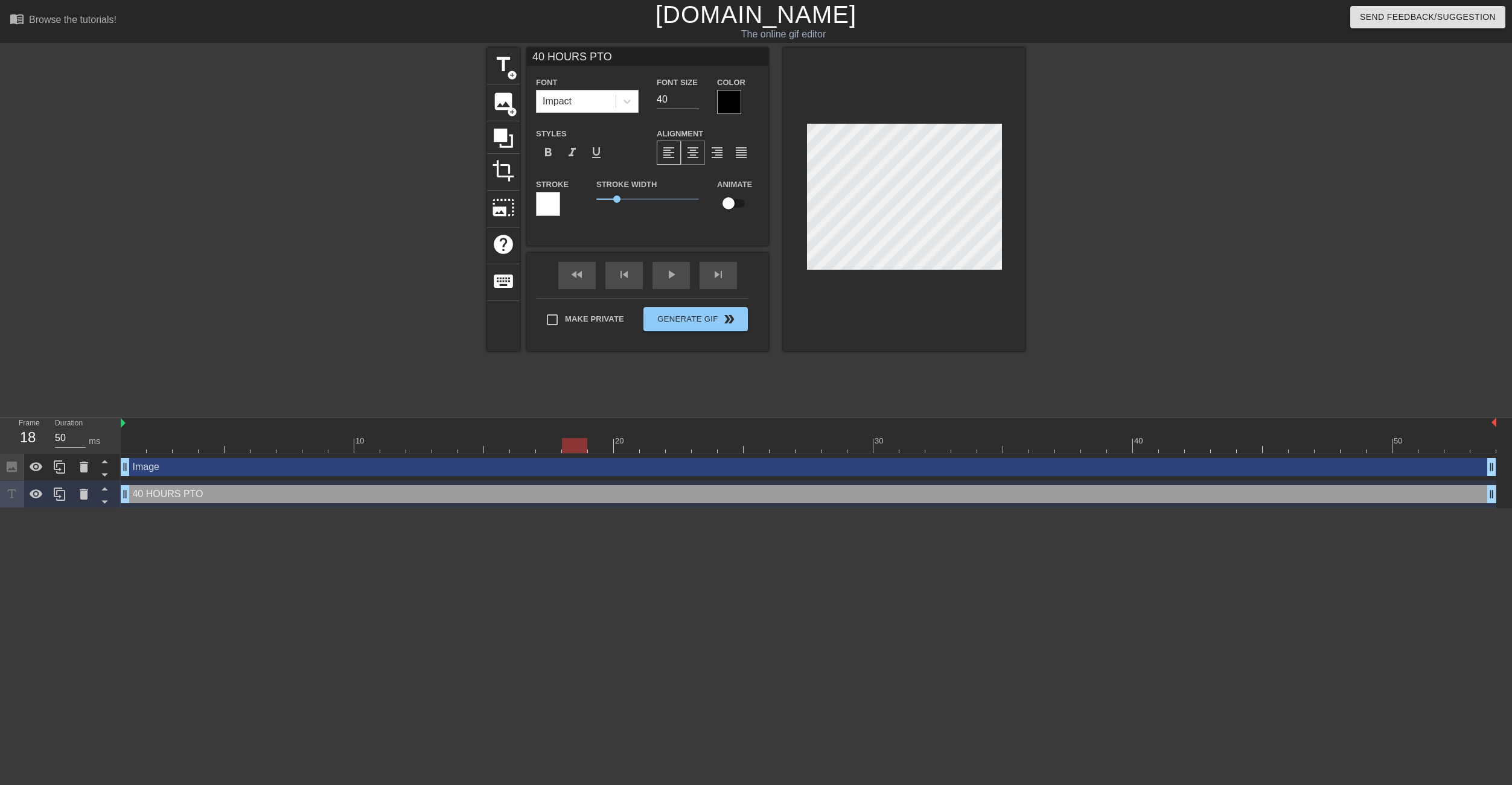
click at [697, 153] on span "format_align_center" at bounding box center [692, 152] width 14 height 14
click at [670, 150] on span "format_align_left" at bounding box center [668, 152] width 14 height 14
drag, startPoint x: 852, startPoint y: 438, endPoint x: 173, endPoint y: 463, distance: 679.5
click at [131, 467] on div "10 20 30 40 50 Image drag_handle drag_handle 40 HOURS PTO drag_handle drag_hand…" at bounding box center [817, 462] width 1391 height 90
click at [10, 498] on icon at bounding box center [12, 493] width 14 height 14
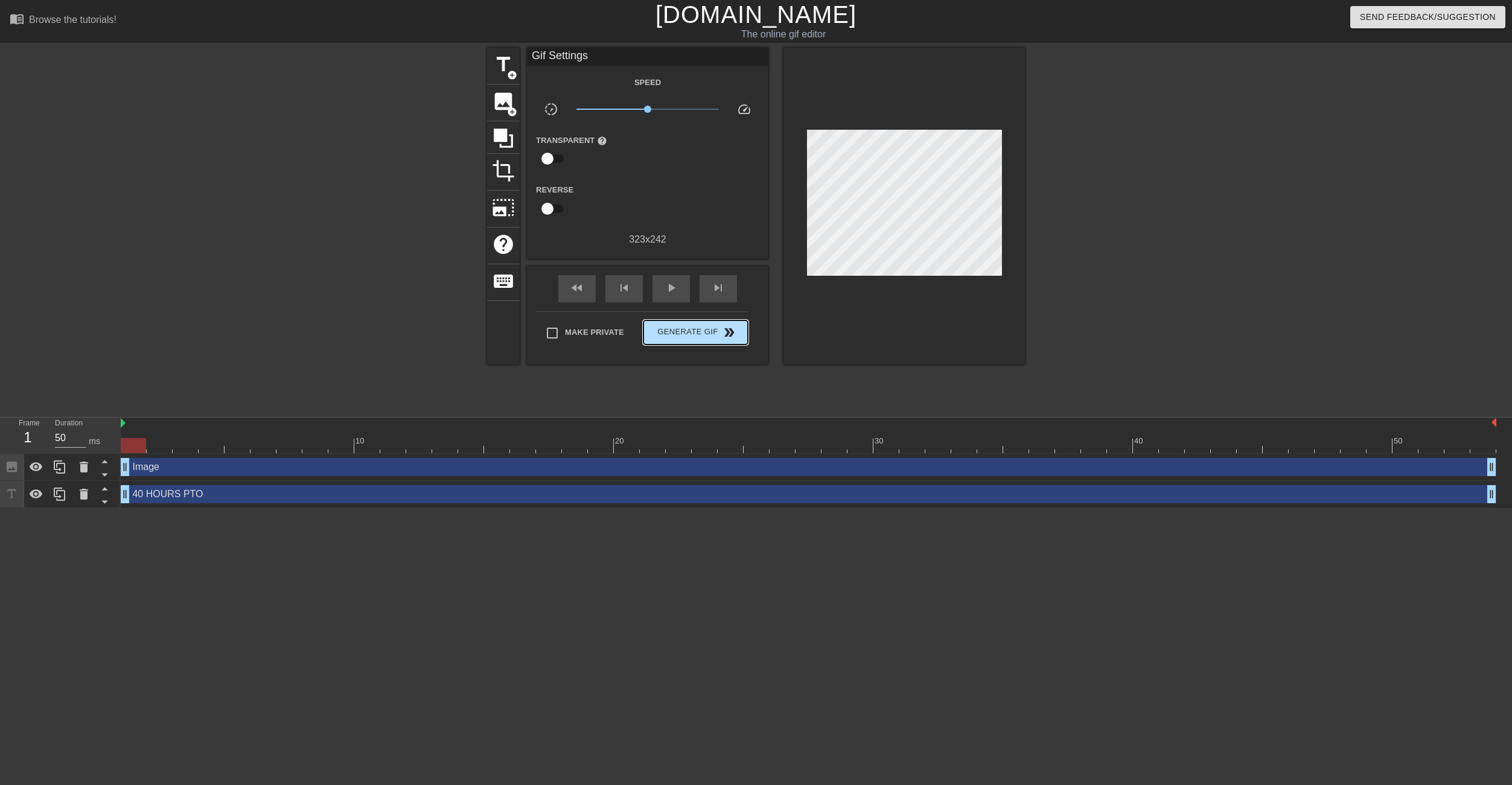
click at [712, 316] on div "Make Private Generate Gif double_arrow" at bounding box center [642, 335] width 211 height 48
click at [724, 332] on span "double_arrow" at bounding box center [729, 332] width 14 height 14
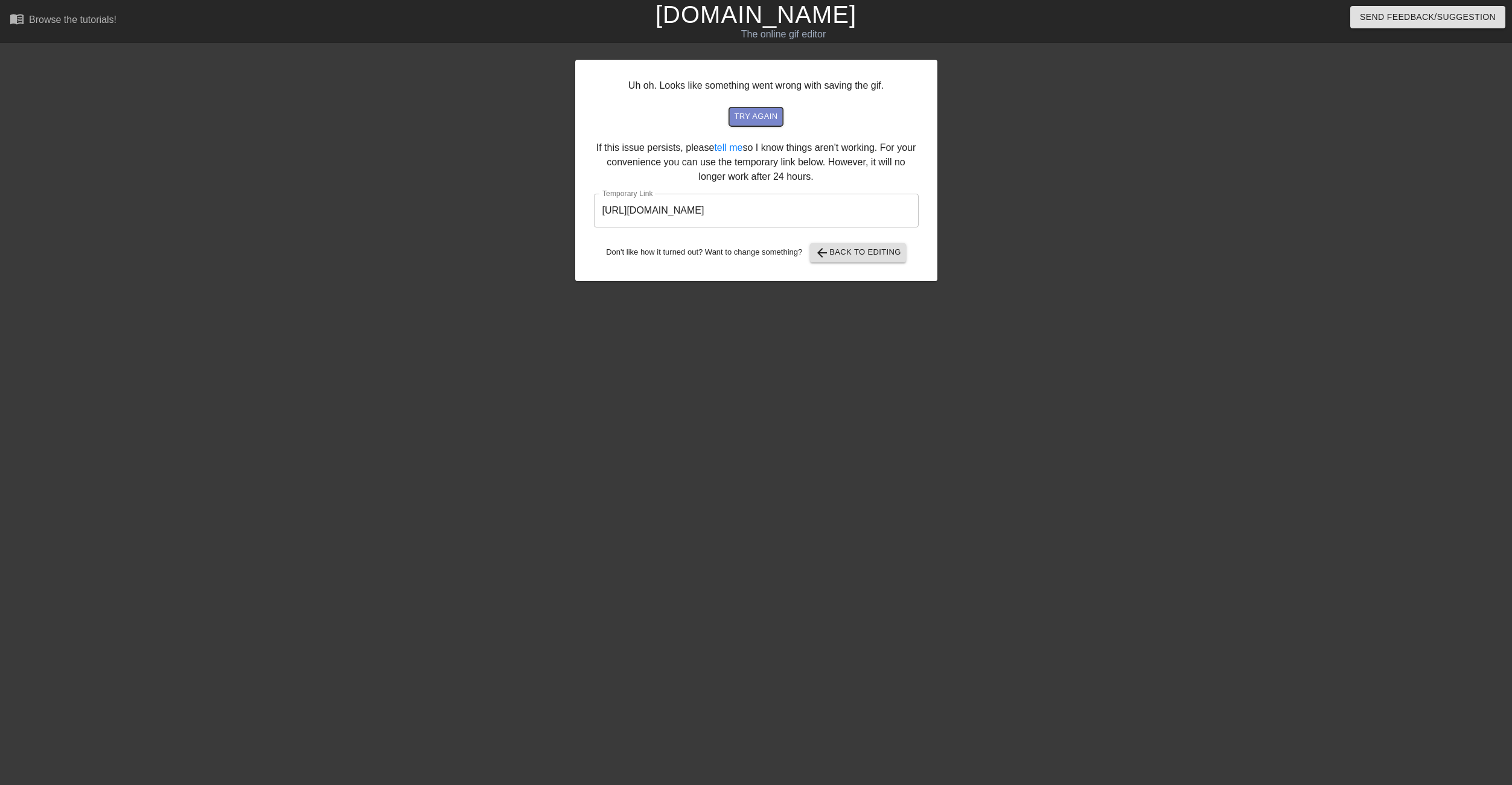
click at [760, 115] on span "try again" at bounding box center [755, 117] width 44 height 14
drag, startPoint x: 882, startPoint y: 203, endPoint x: 572, endPoint y: 206, distance: 310.0
click at [572, 206] on div "Uh oh. Looks like something went wrong with saving the gif. try again If this i…" at bounding box center [756, 228] width 1512 height 362
click at [841, 254] on span "arrow_back Back to Editing" at bounding box center [857, 252] width 86 height 14
